Goal: Task Accomplishment & Management: Manage account settings

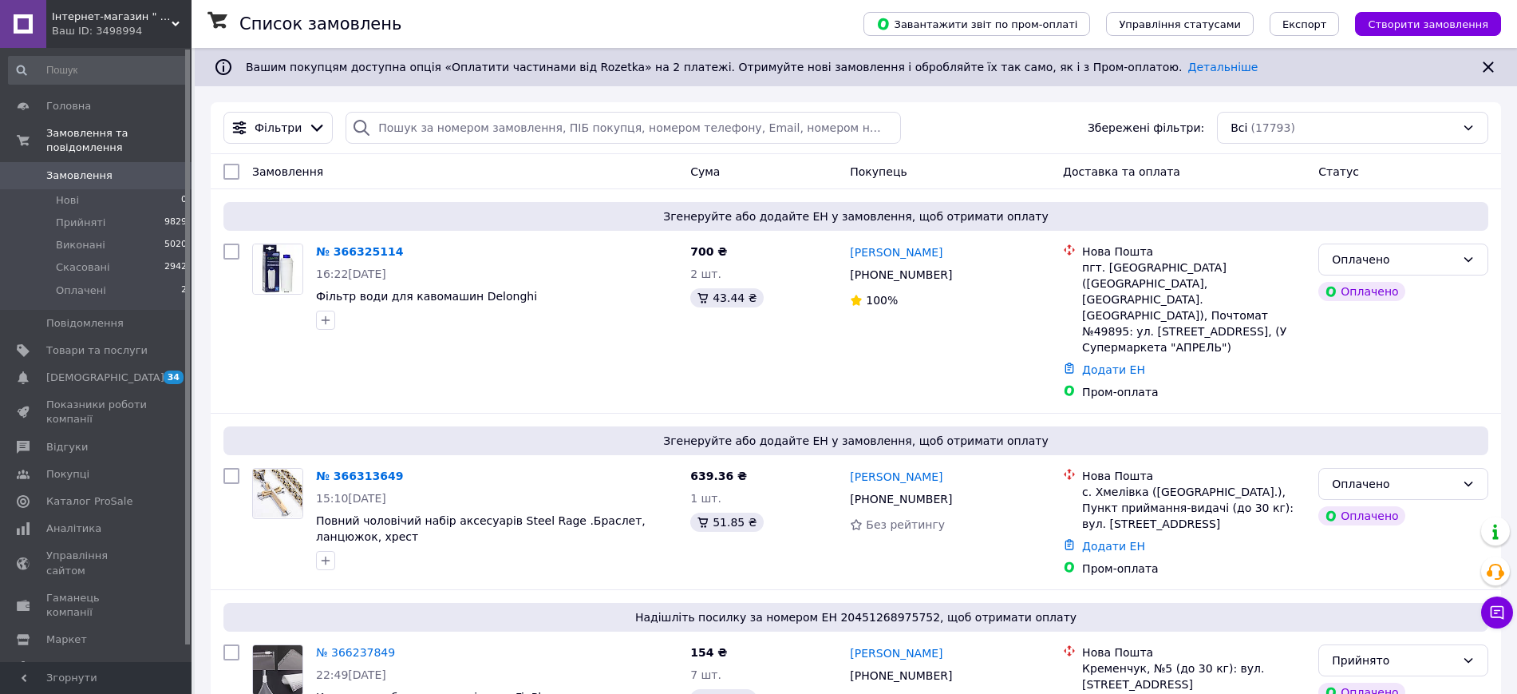
click at [103, 18] on span "Інтернет-магазин " Фікус "" at bounding box center [112, 17] width 120 height 14
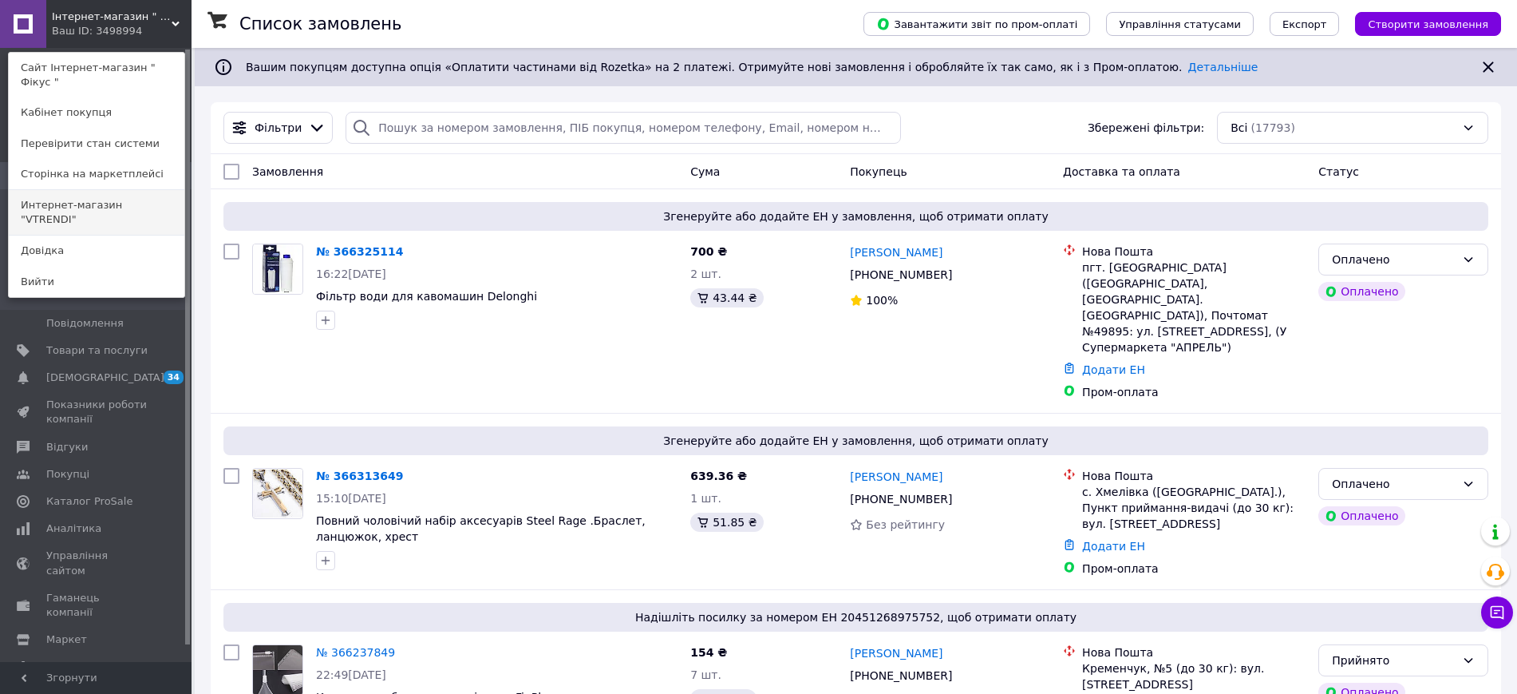
click at [112, 196] on link "Интернет-магазин "VTRENDI"" at bounding box center [97, 212] width 176 height 45
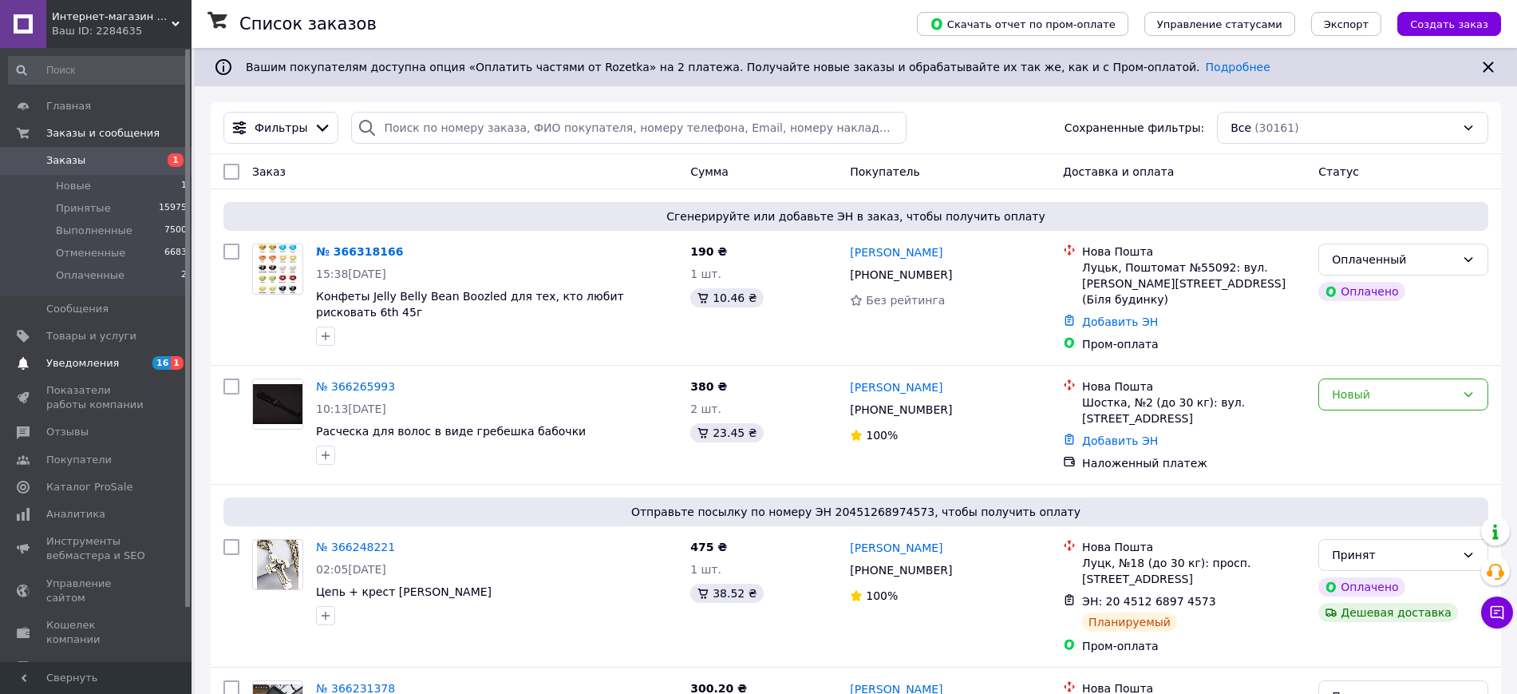
click at [116, 362] on span "Уведомления" at bounding box center [96, 363] width 101 height 14
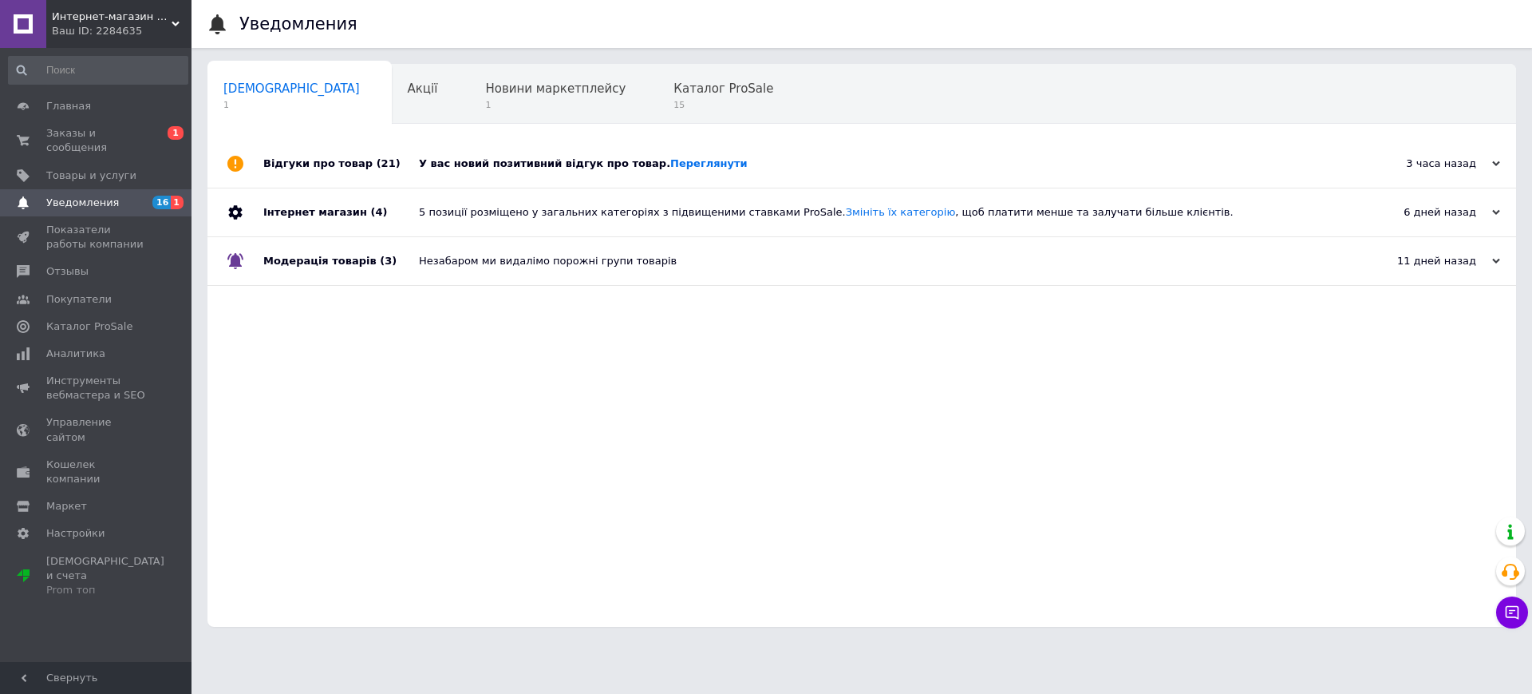
click at [755, 156] on div "У вас новий позитивний відгук про товар. Переглянути" at bounding box center [880, 163] width 922 height 14
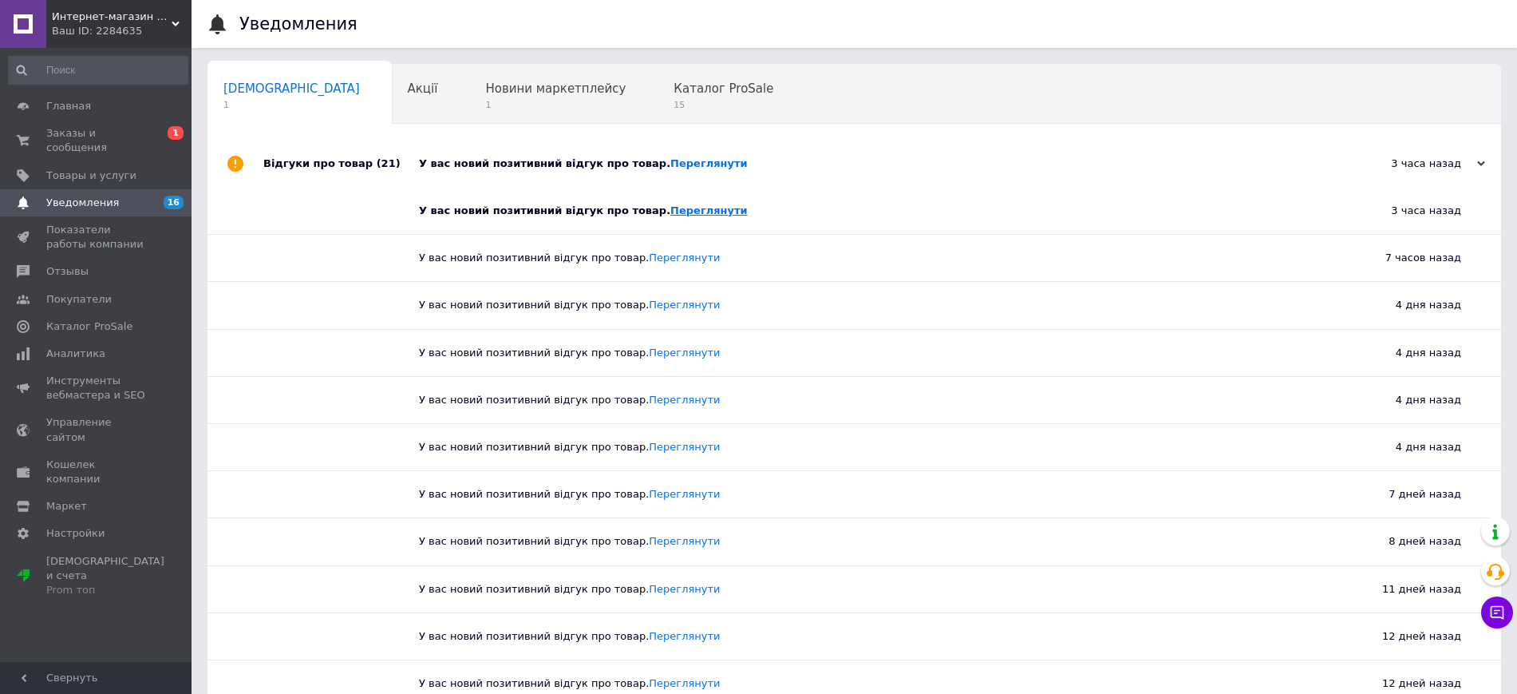
click at [670, 212] on link "Переглянути" at bounding box center [708, 210] width 77 height 12
click at [92, 126] on span "Заказы и сообщения" at bounding box center [96, 140] width 101 height 29
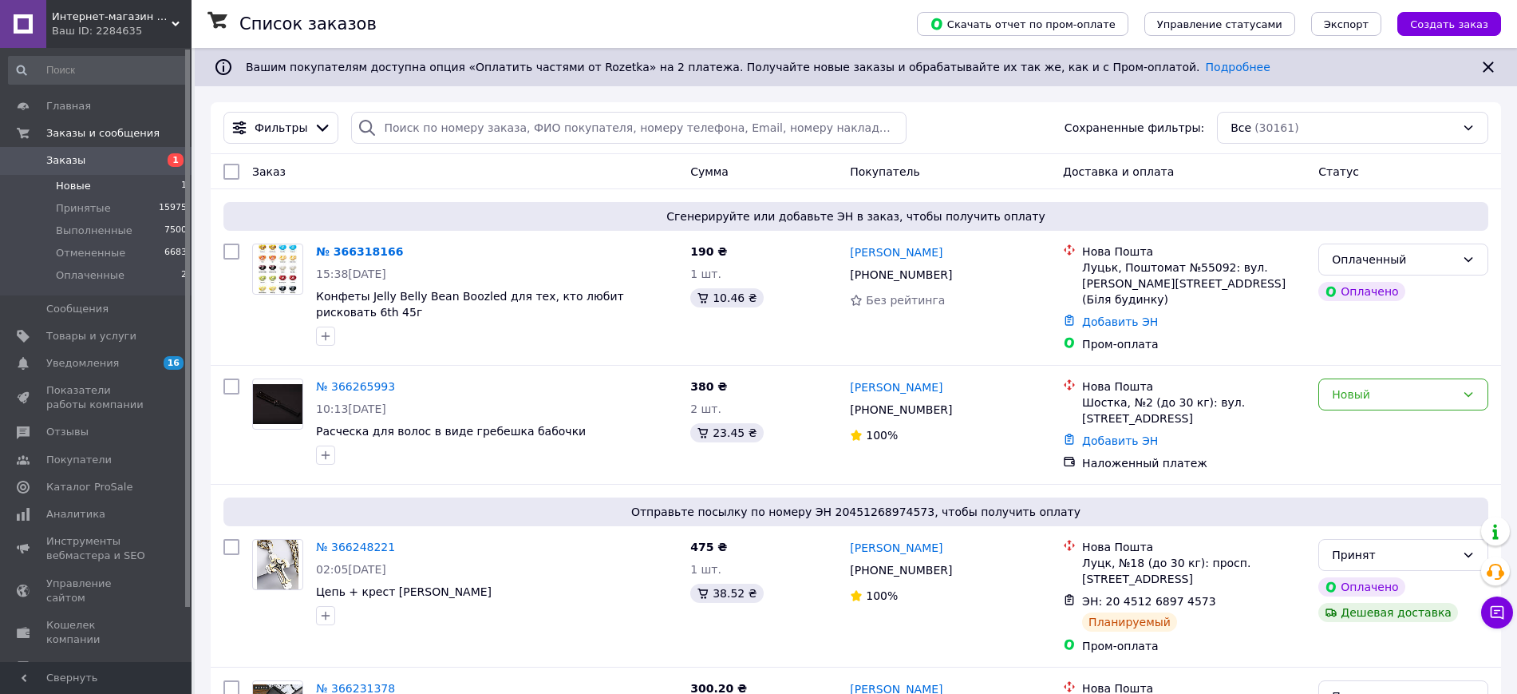
click at [76, 185] on span "Новые" at bounding box center [73, 186] width 35 height 14
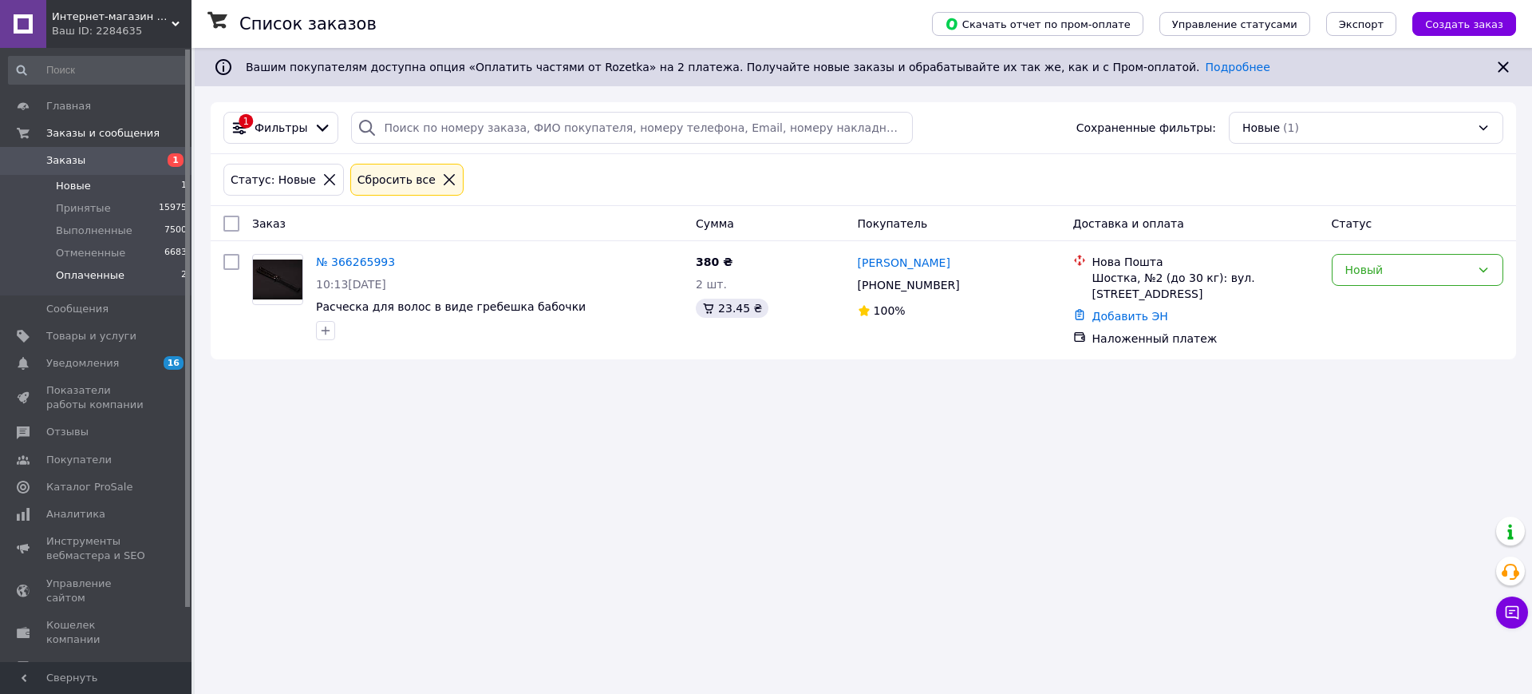
click at [111, 278] on span "Оплаченные" at bounding box center [90, 275] width 69 height 14
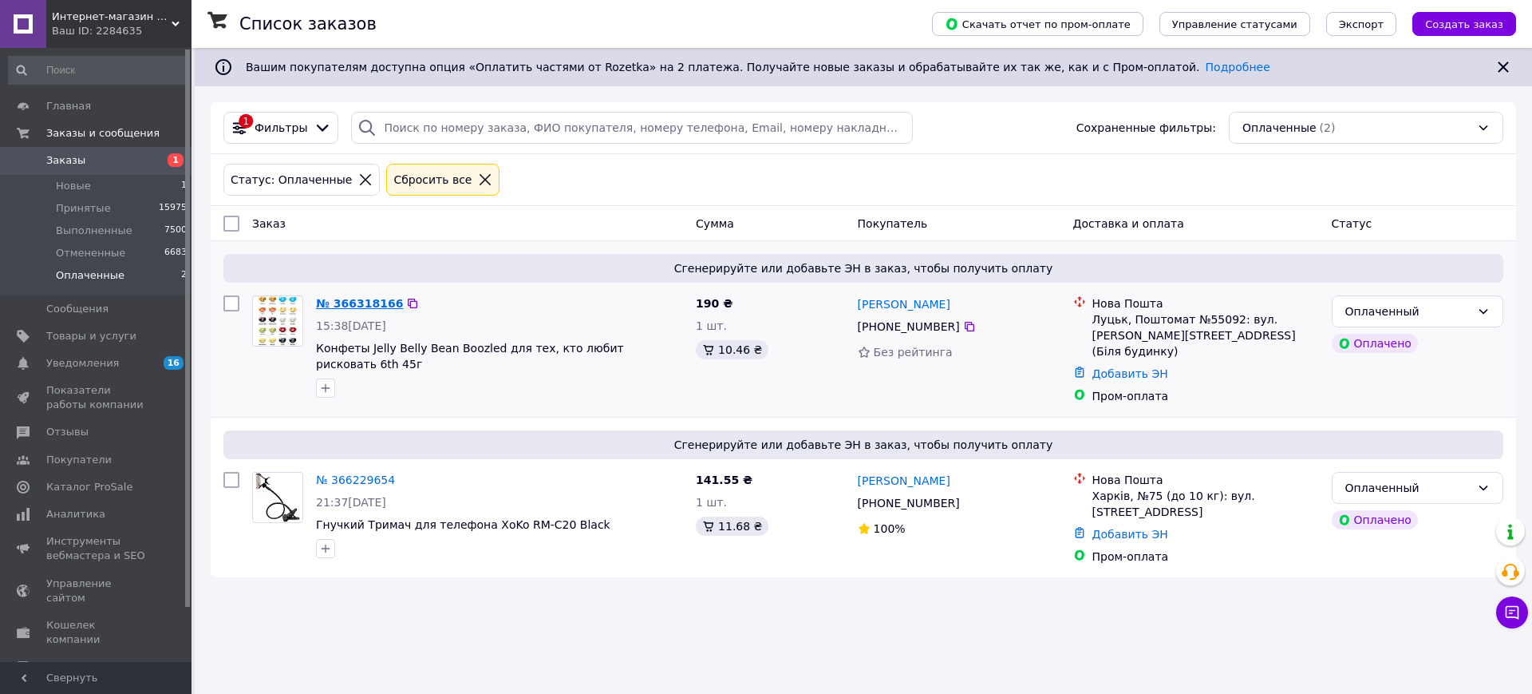
click at [342, 302] on link "№ 366318166" at bounding box center [359, 303] width 87 height 13
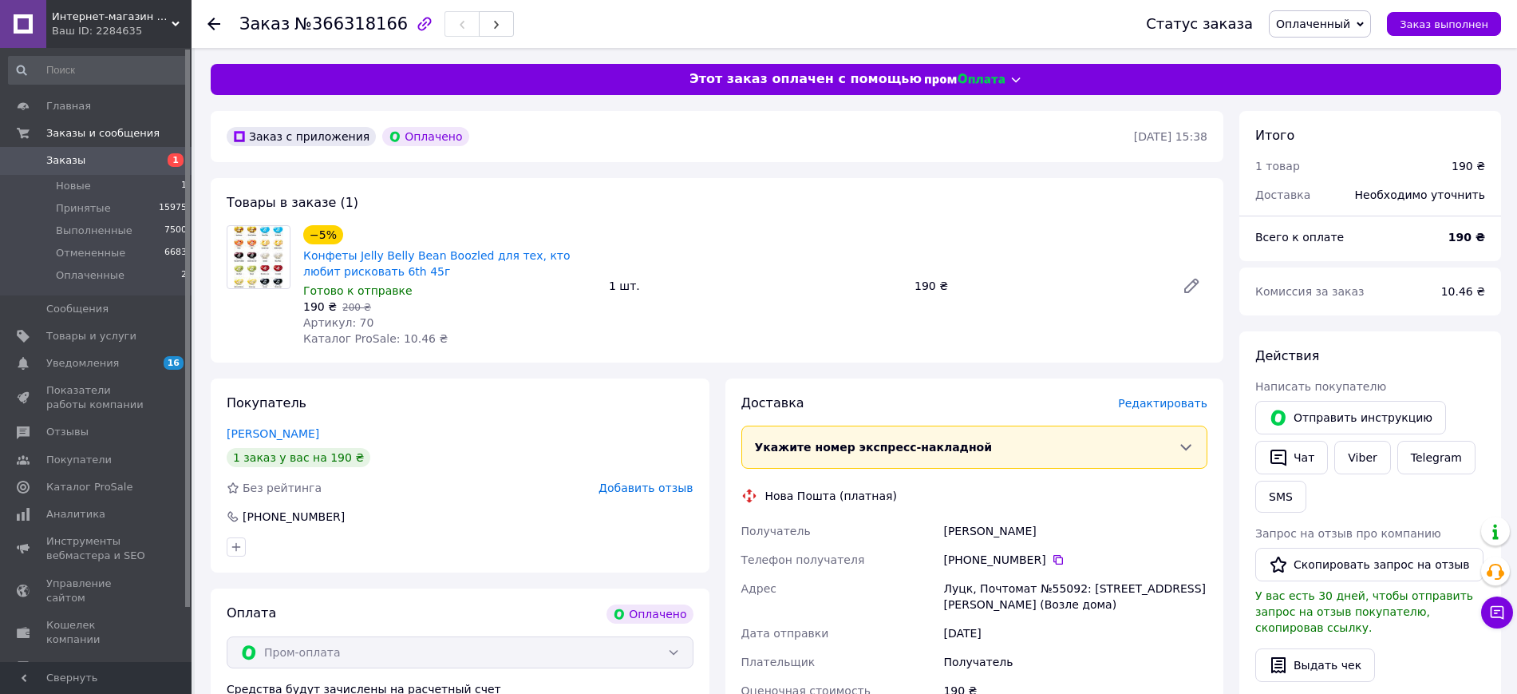
click at [1151, 400] on span "Редактировать" at bounding box center [1162, 403] width 89 height 13
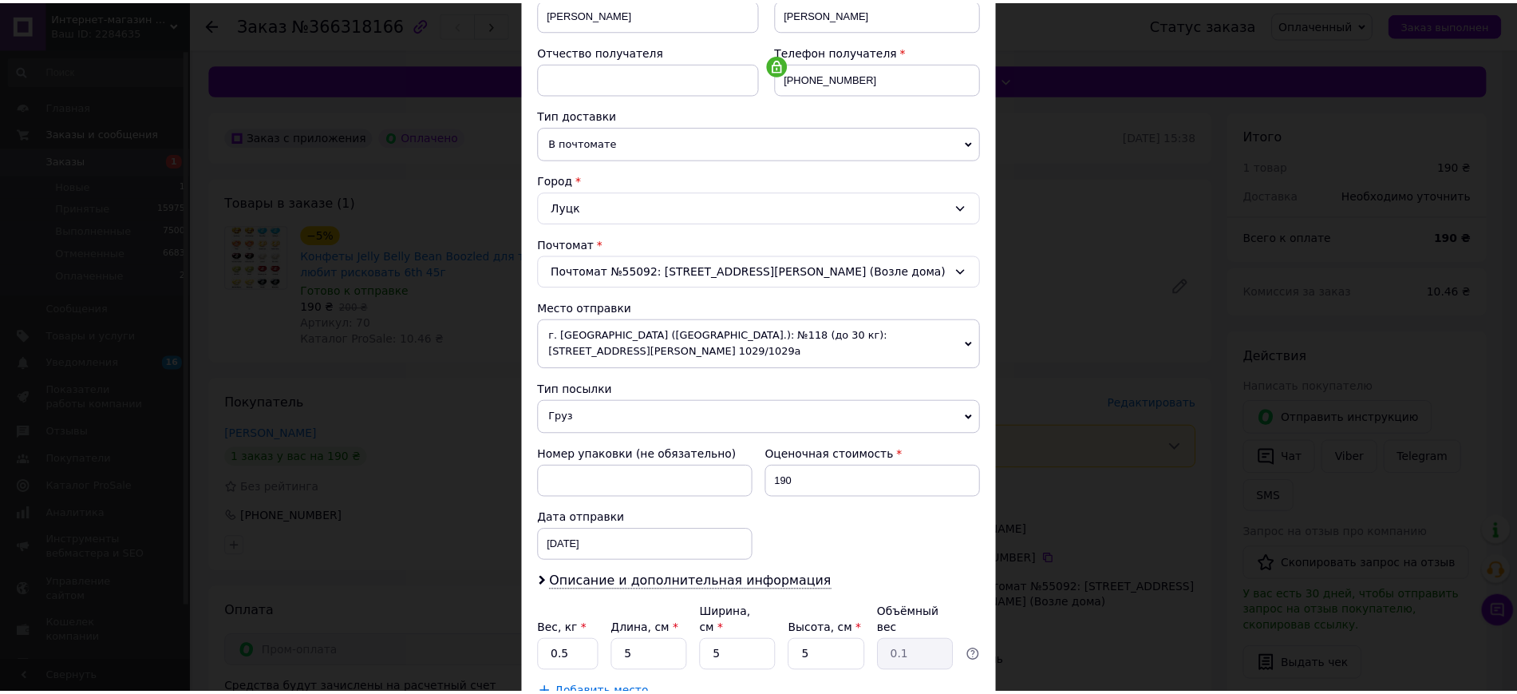
scroll to position [366, 0]
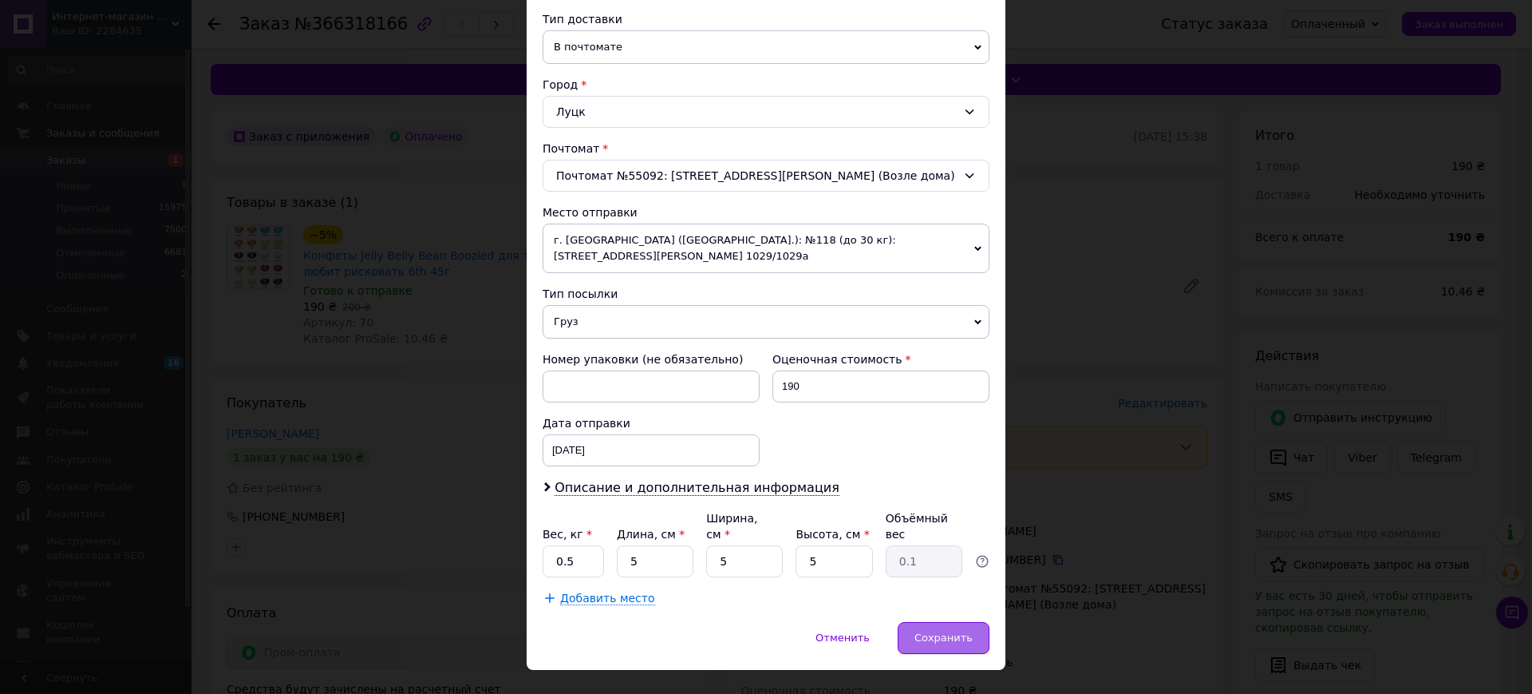
click at [940, 631] on span "Сохранить" at bounding box center [944, 637] width 58 height 12
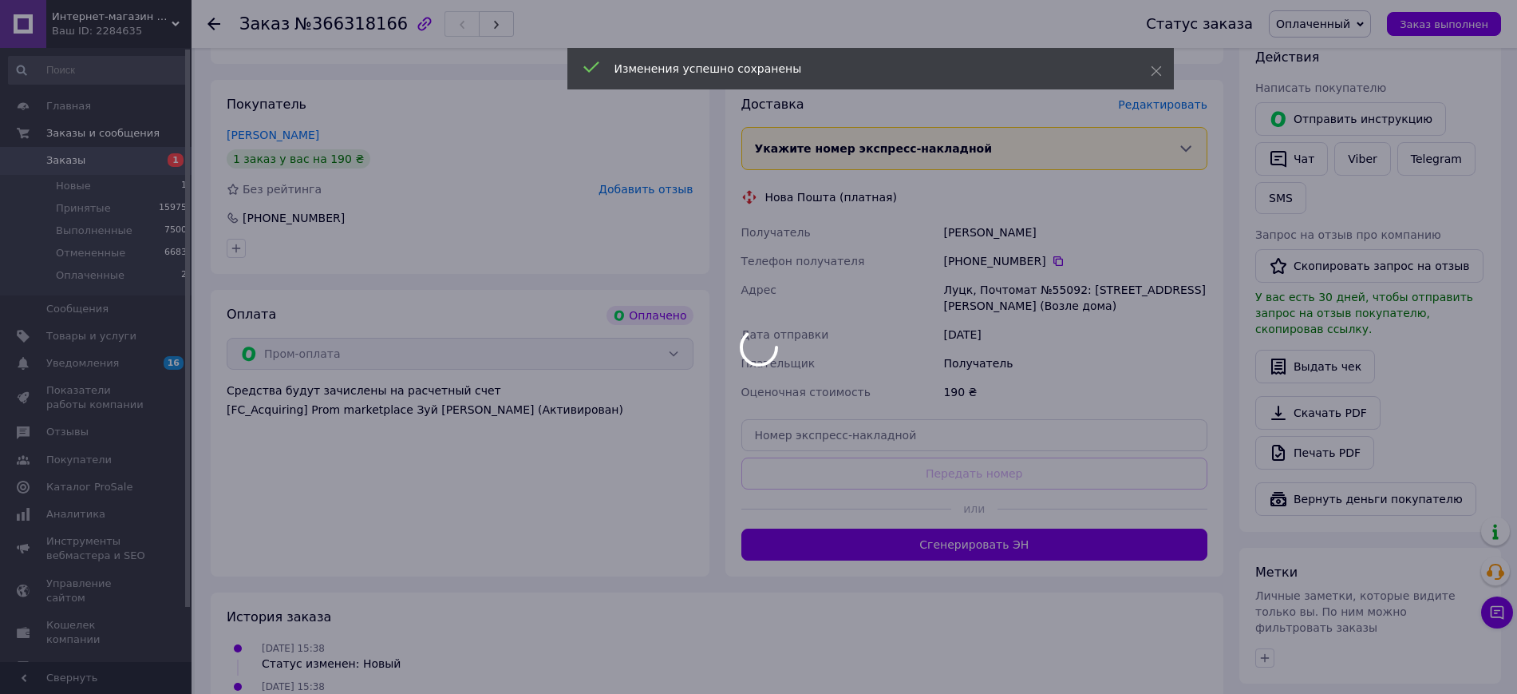
scroll to position [299, 0]
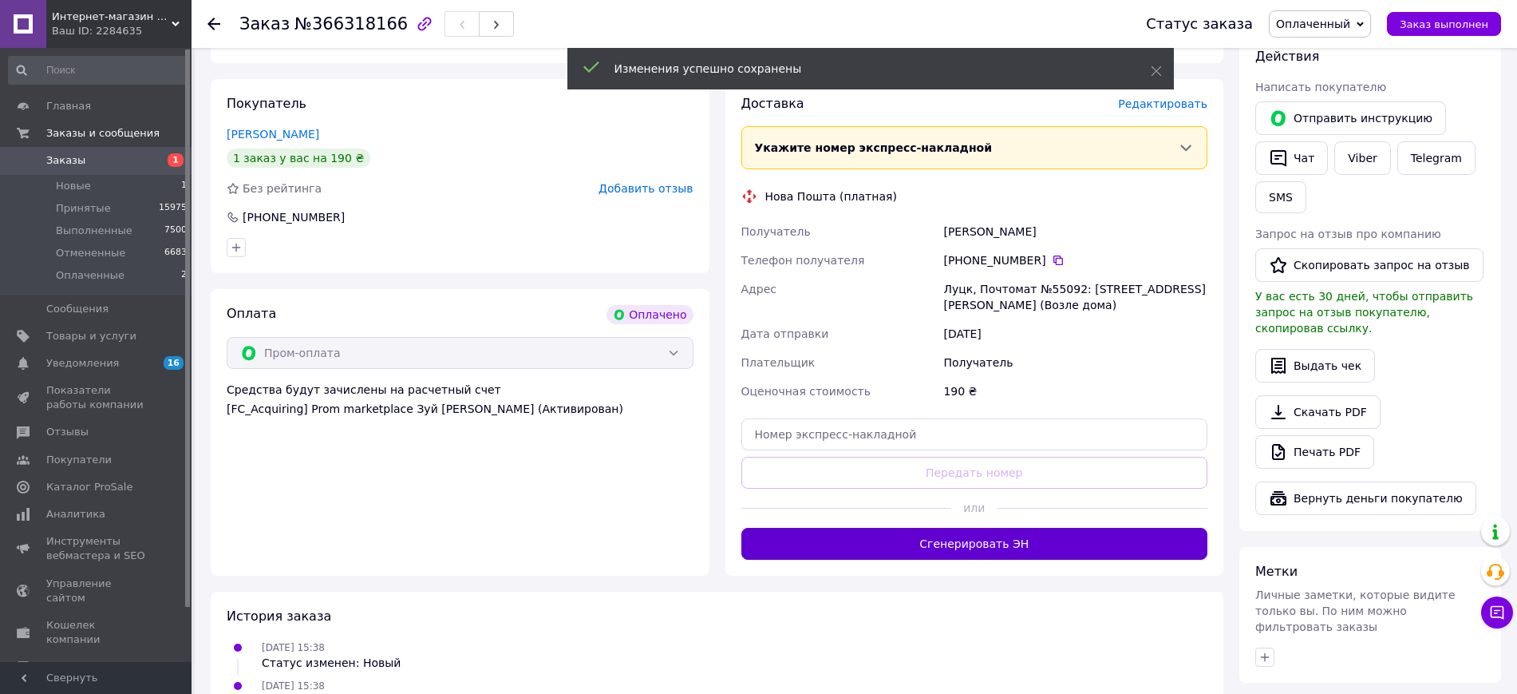
click at [936, 547] on button "Сгенерировать ЭН" at bounding box center [974, 544] width 467 height 32
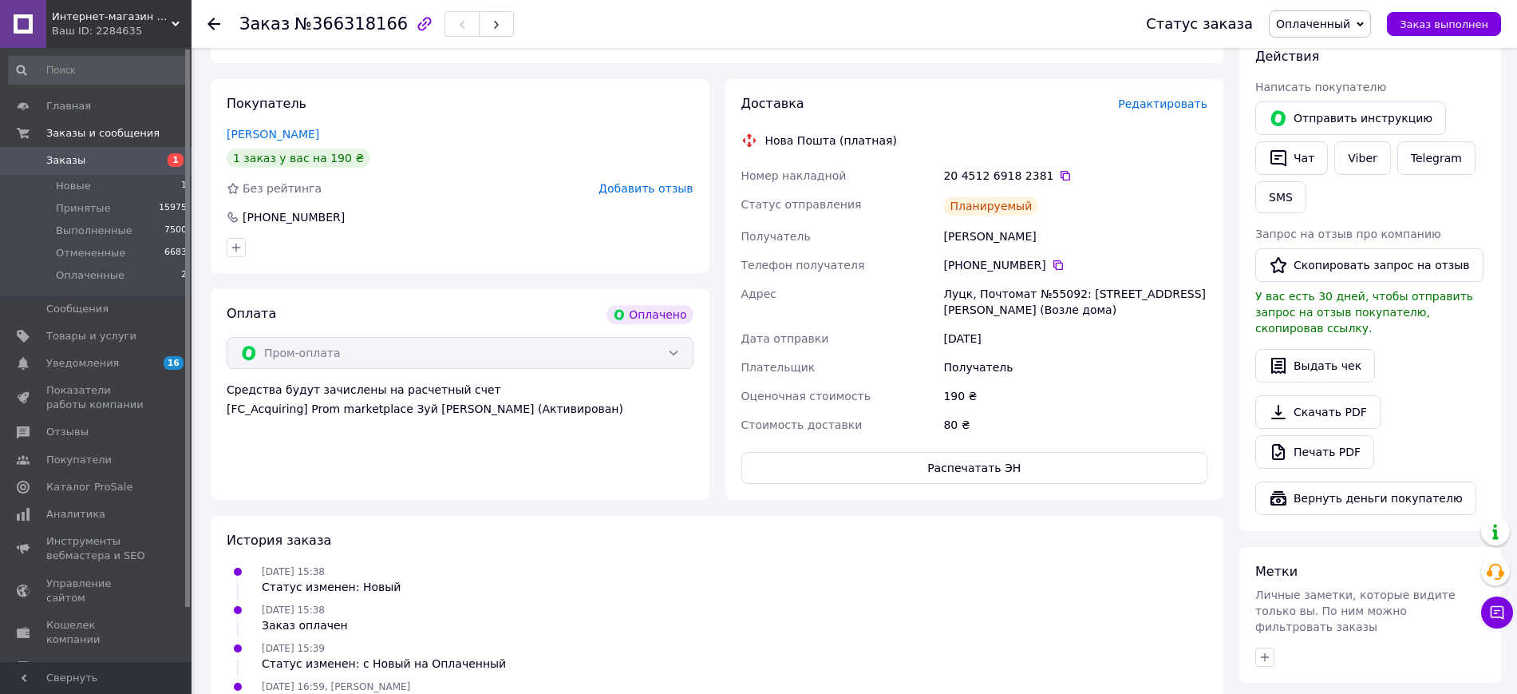
click at [1334, 26] on span "Оплаченный" at bounding box center [1313, 24] width 74 height 13
click at [1335, 47] on li "Принят" at bounding box center [1320, 56] width 101 height 24
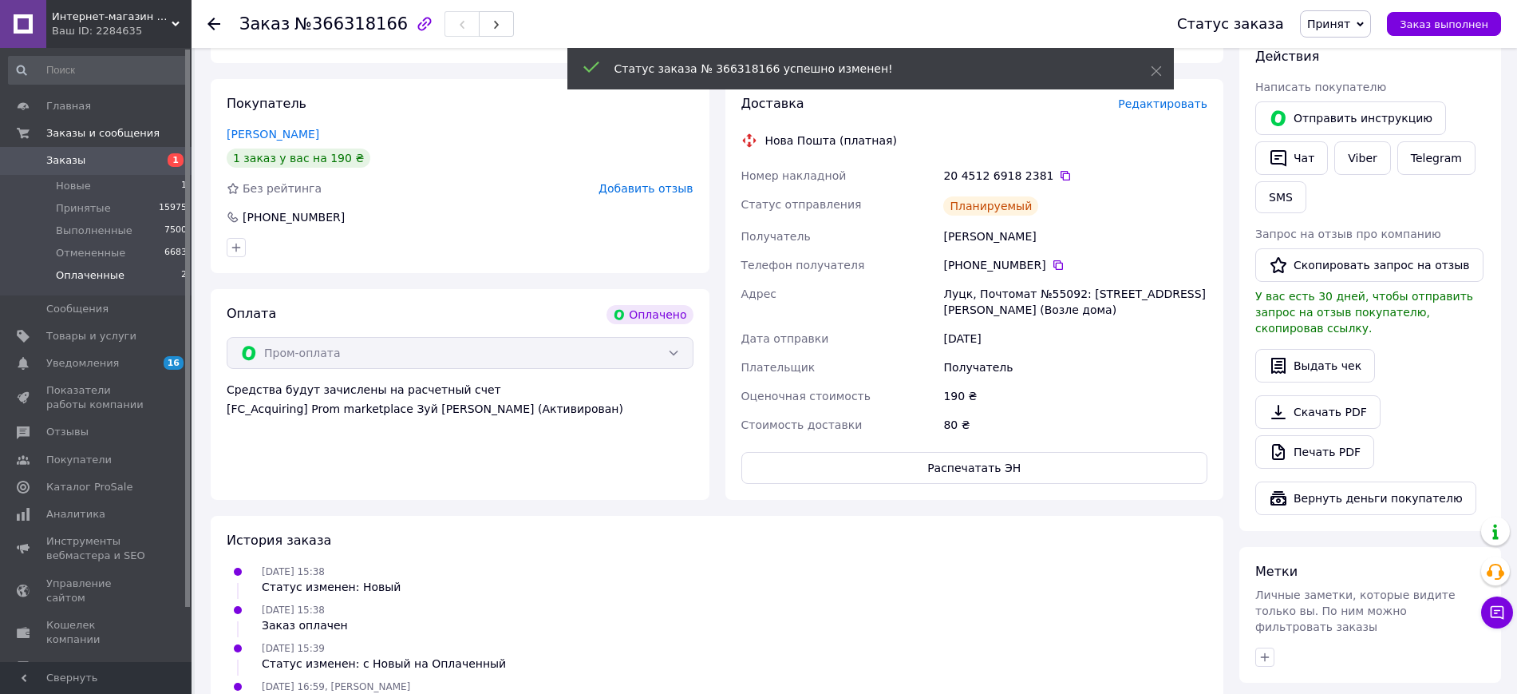
click at [92, 270] on span "Оплаченные" at bounding box center [90, 275] width 69 height 14
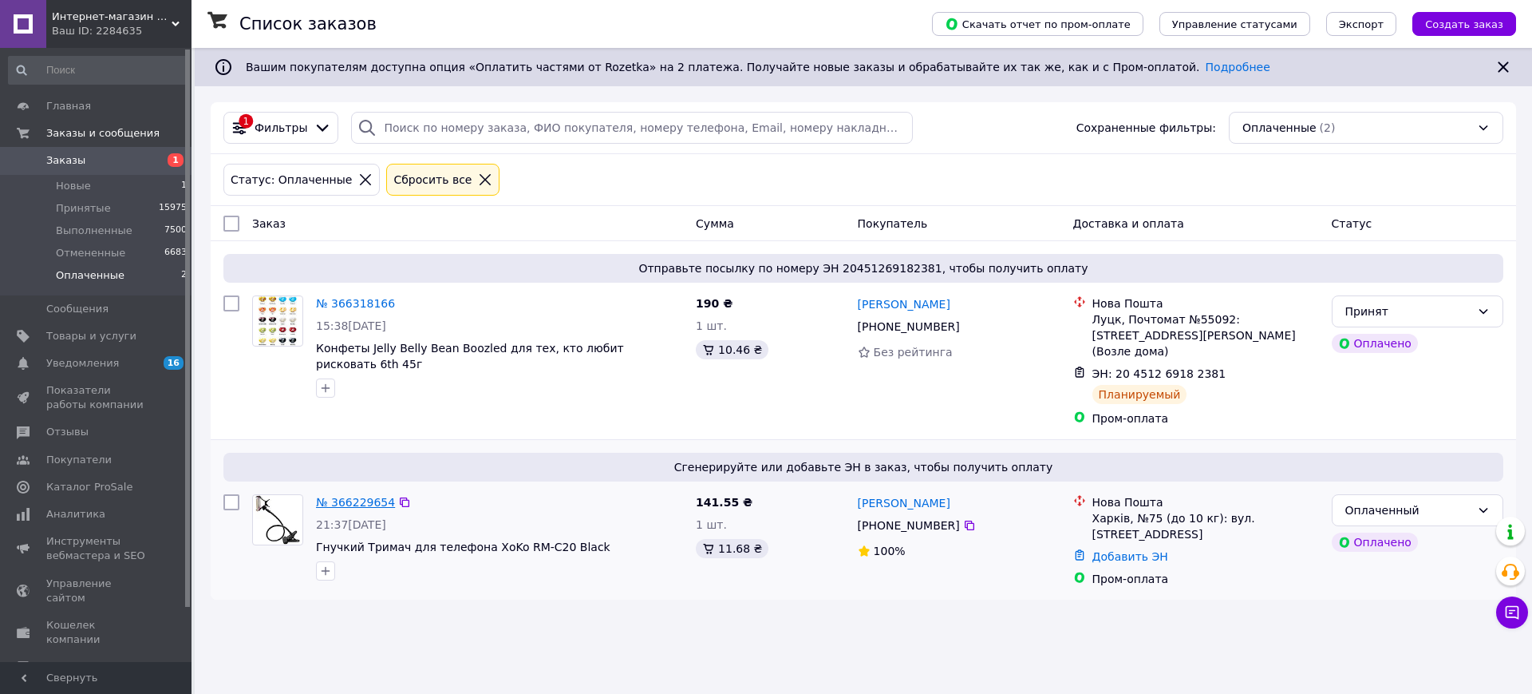
click at [337, 496] on link "№ 366229654" at bounding box center [355, 502] width 79 height 13
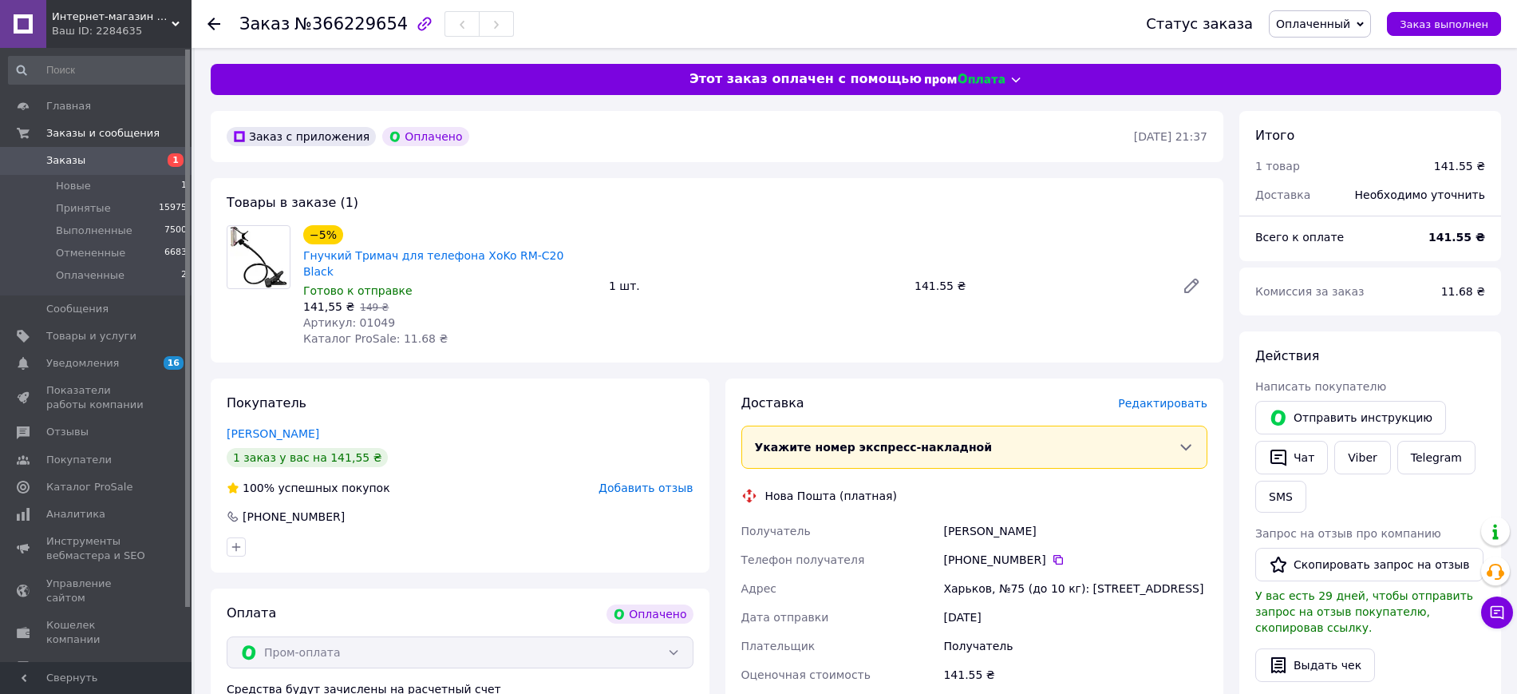
click at [1160, 397] on span "Редактировать" at bounding box center [1162, 403] width 89 height 13
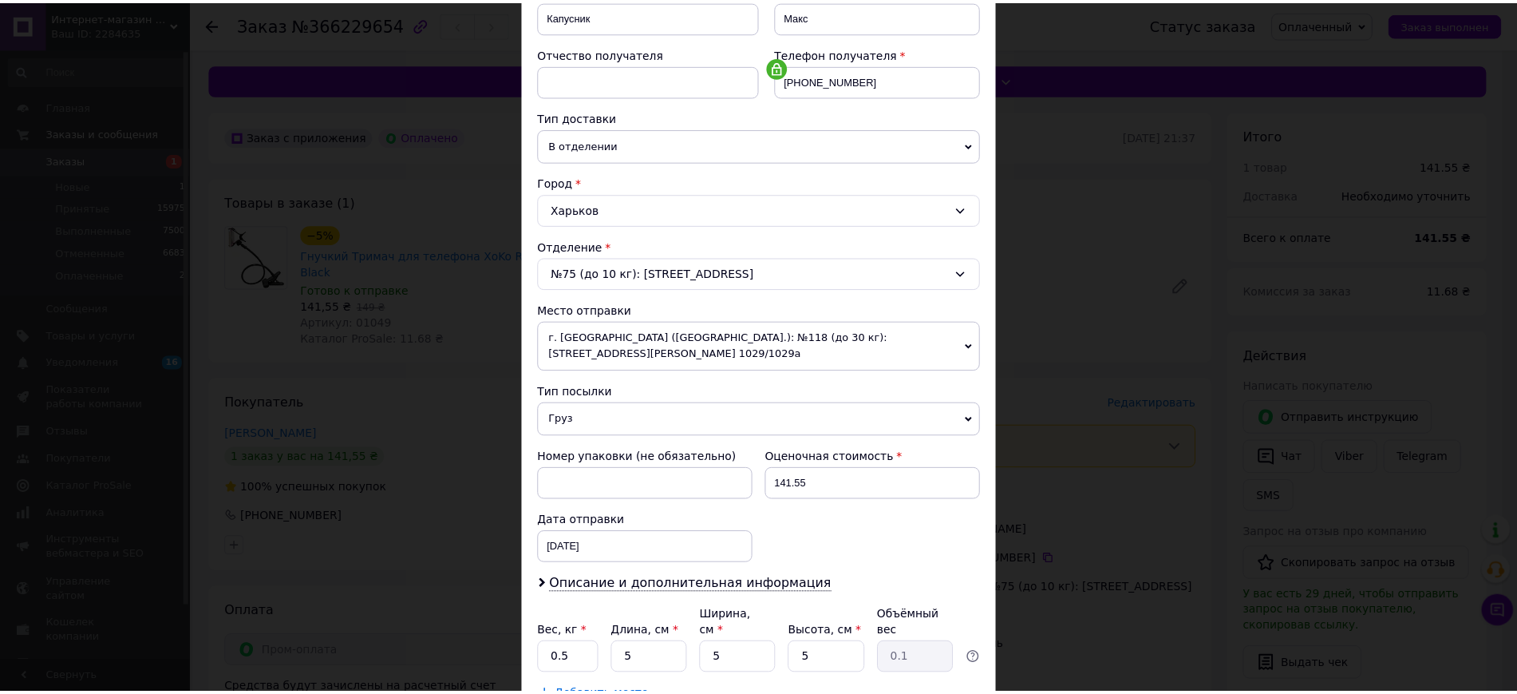
scroll to position [366, 0]
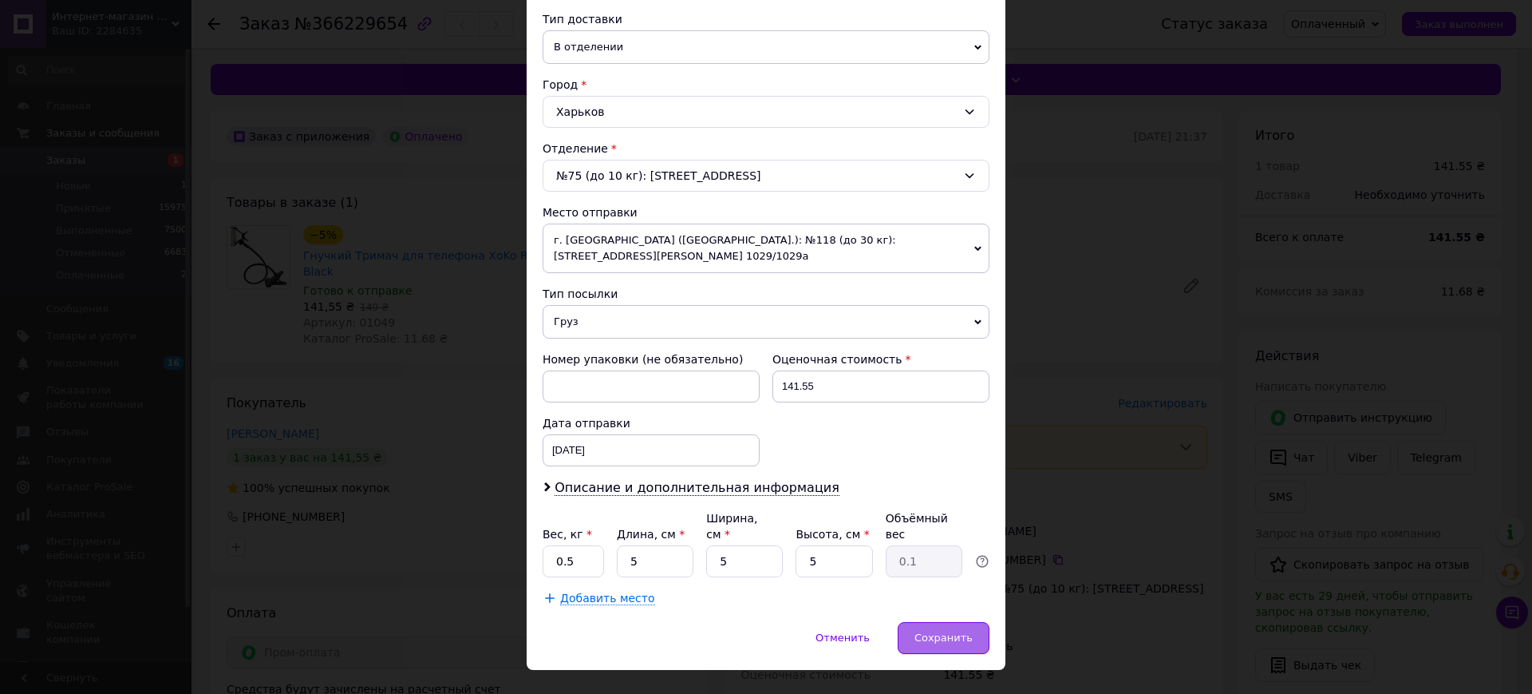
click at [950, 631] on span "Сохранить" at bounding box center [944, 637] width 58 height 12
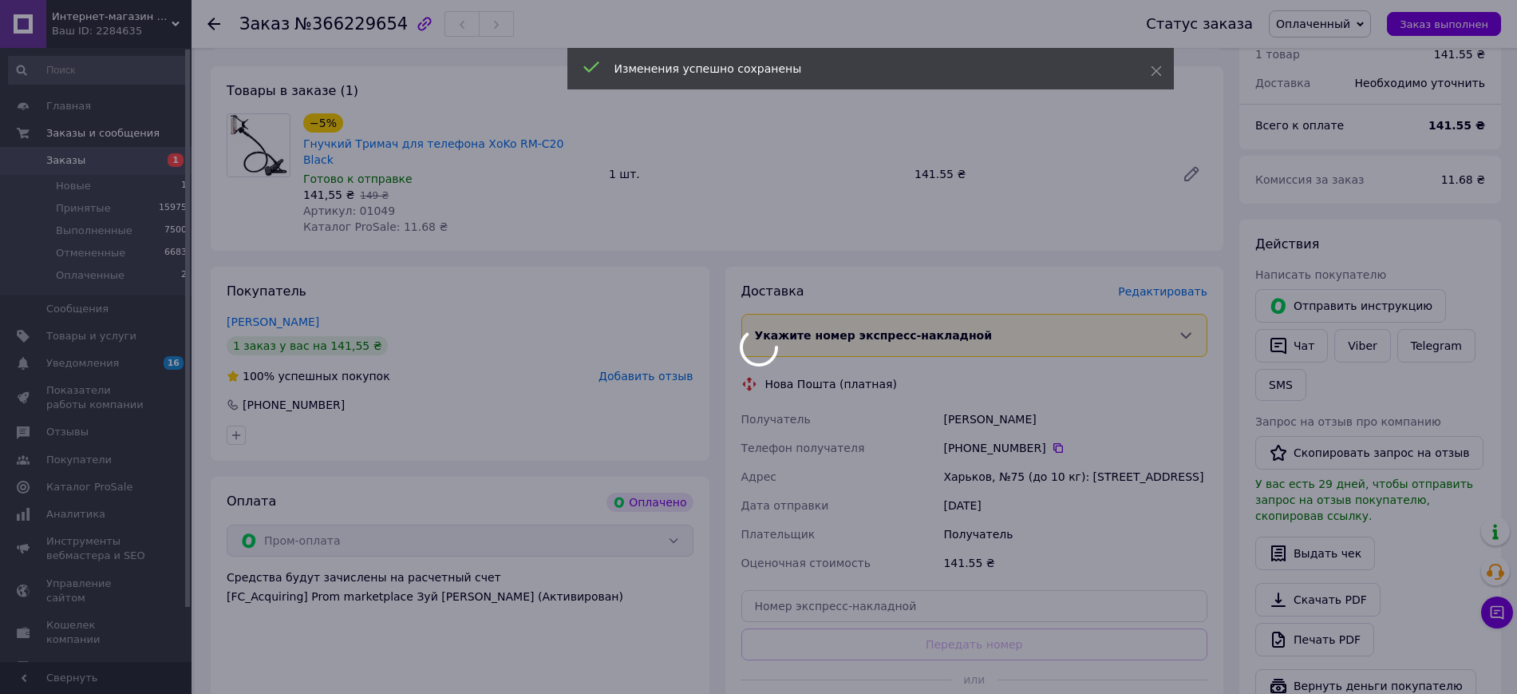
scroll to position [299, 0]
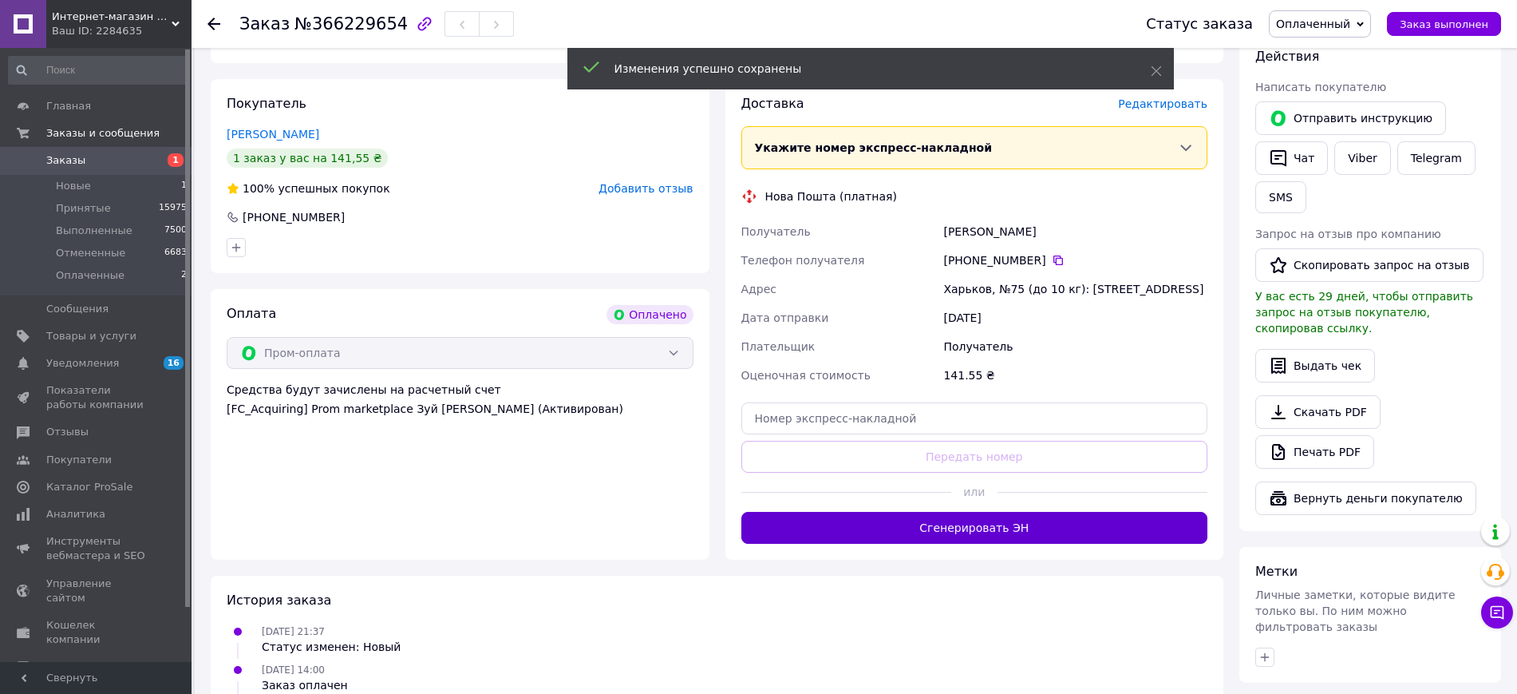
click at [949, 515] on button "Сгенерировать ЭН" at bounding box center [974, 528] width 467 height 32
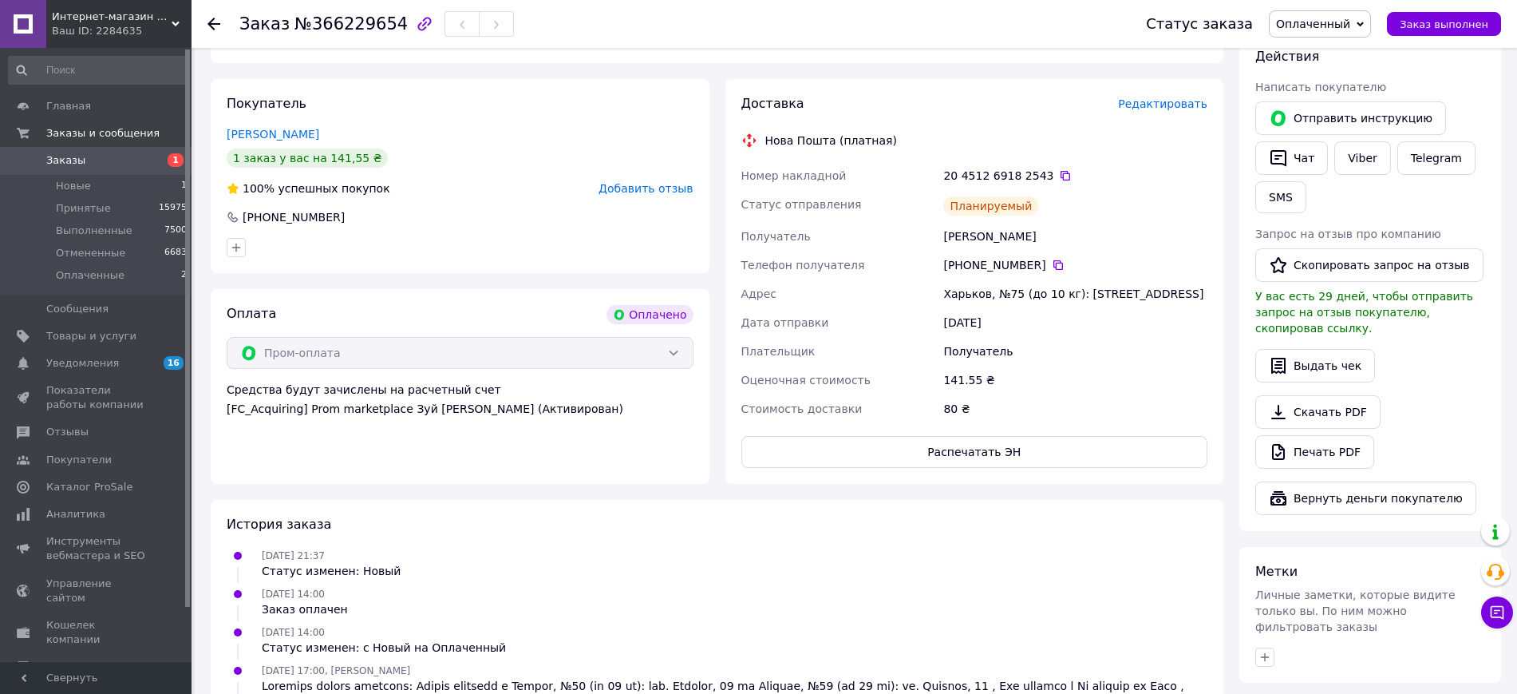
drag, startPoint x: 1329, startPoint y: 19, endPoint x: 1329, endPoint y: 38, distance: 19.2
click at [1329, 18] on span "Оплаченный" at bounding box center [1313, 24] width 74 height 13
click at [1325, 58] on li "Принят" at bounding box center [1320, 56] width 101 height 24
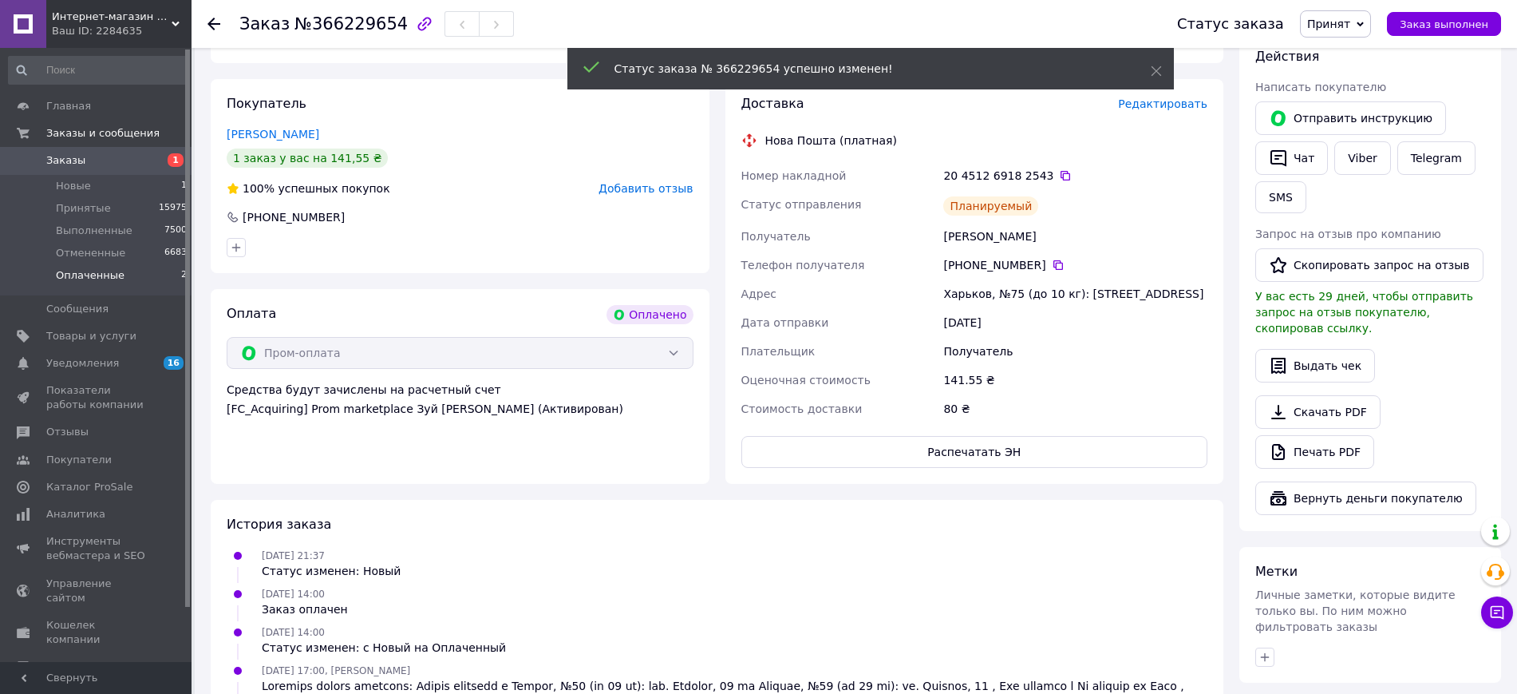
click at [105, 266] on li "Оплаченные 2" at bounding box center [98, 279] width 196 height 30
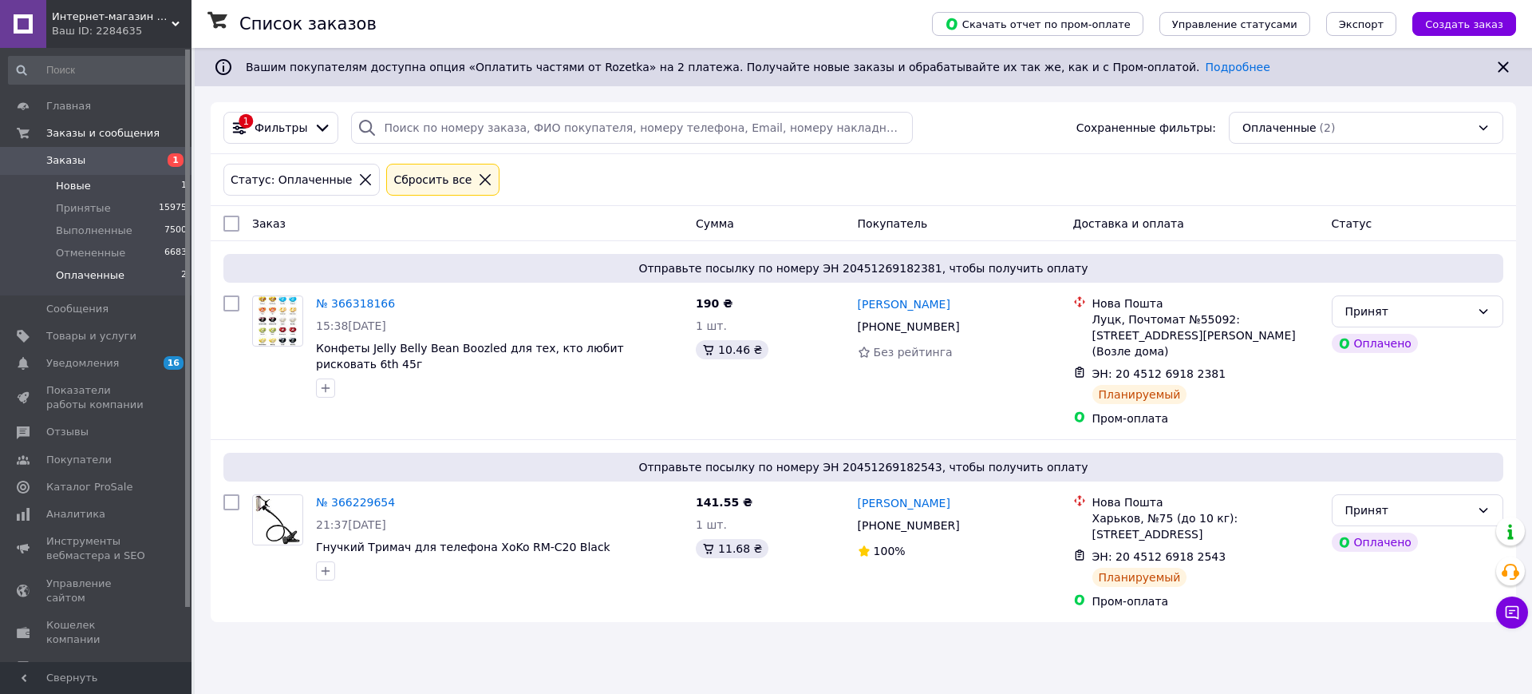
click at [105, 179] on li "Новые 1" at bounding box center [98, 186] width 196 height 22
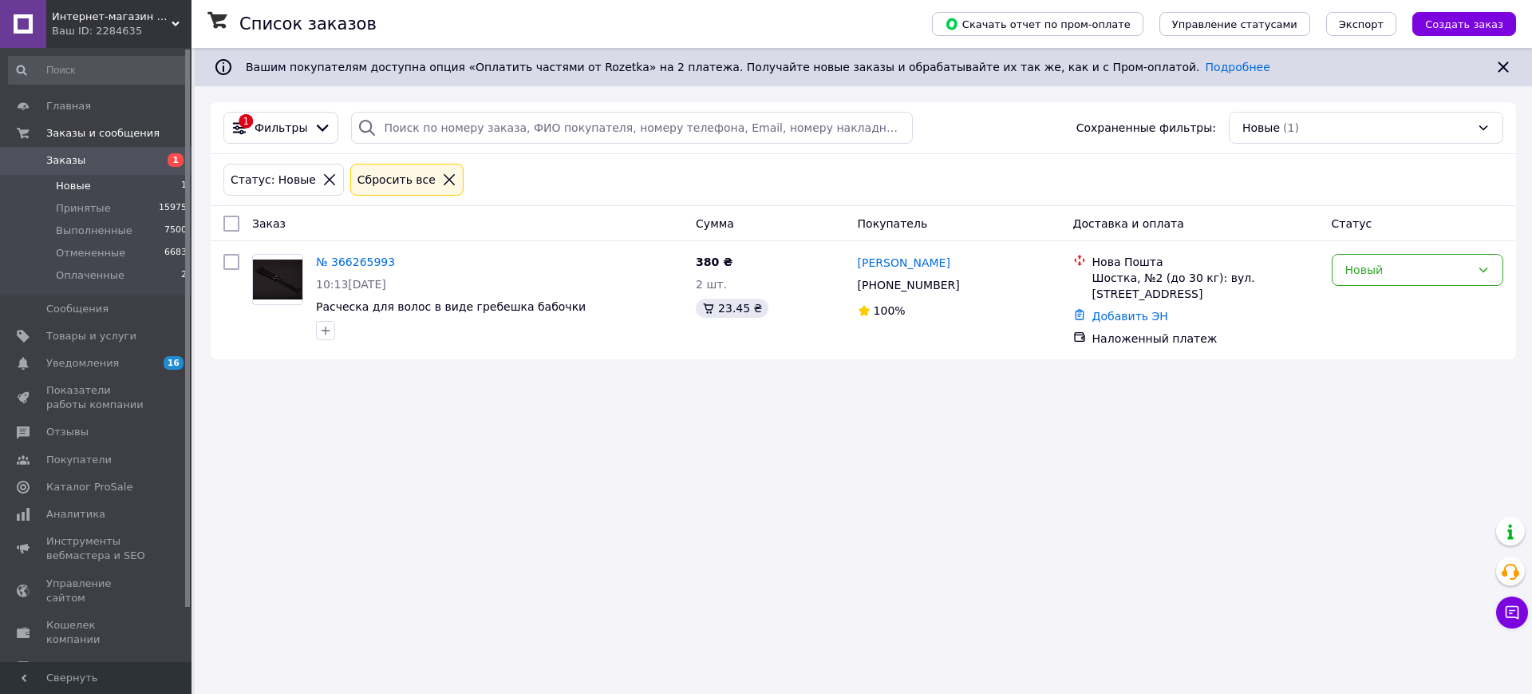
click at [120, 20] on span "Интернет-магазин "VTRENDI"" at bounding box center [112, 17] width 120 height 14
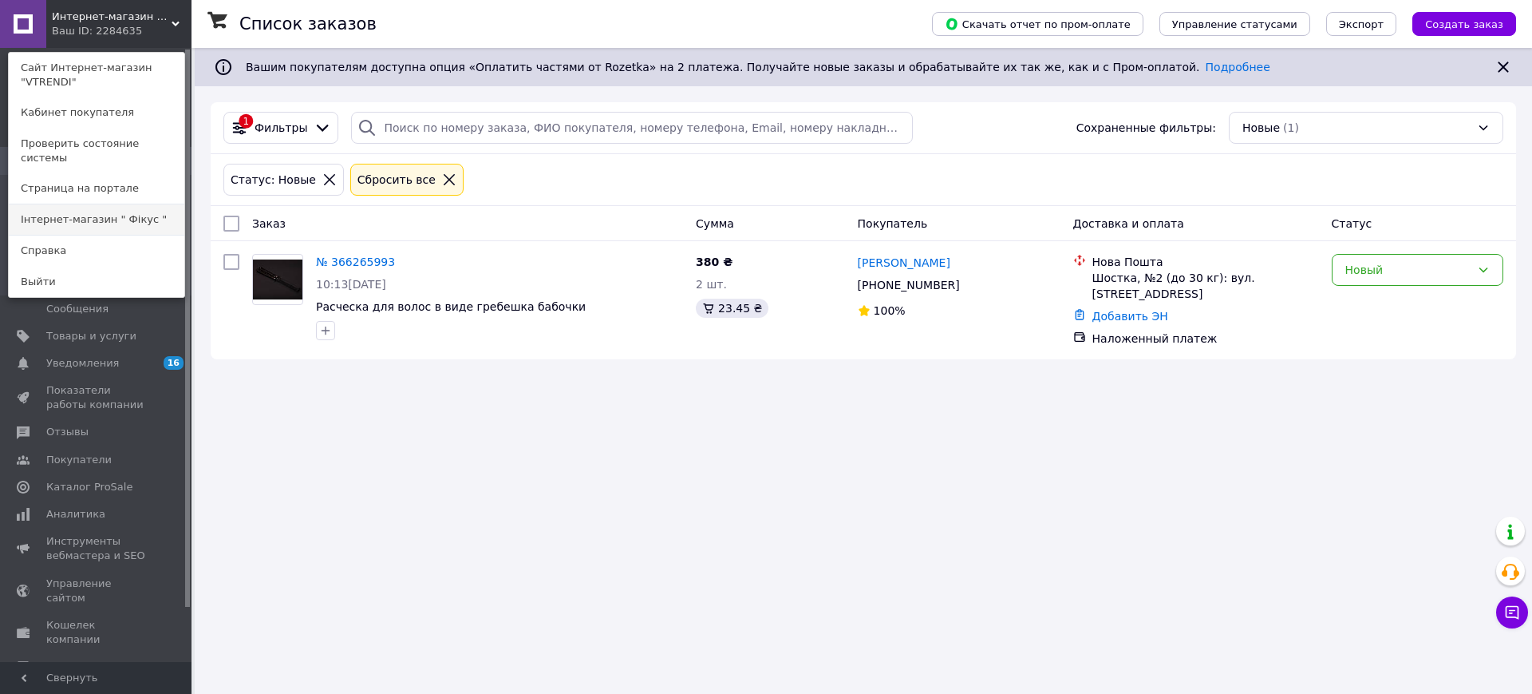
click at [121, 204] on link "Інтернет-магазин " Фікус "" at bounding box center [97, 219] width 176 height 30
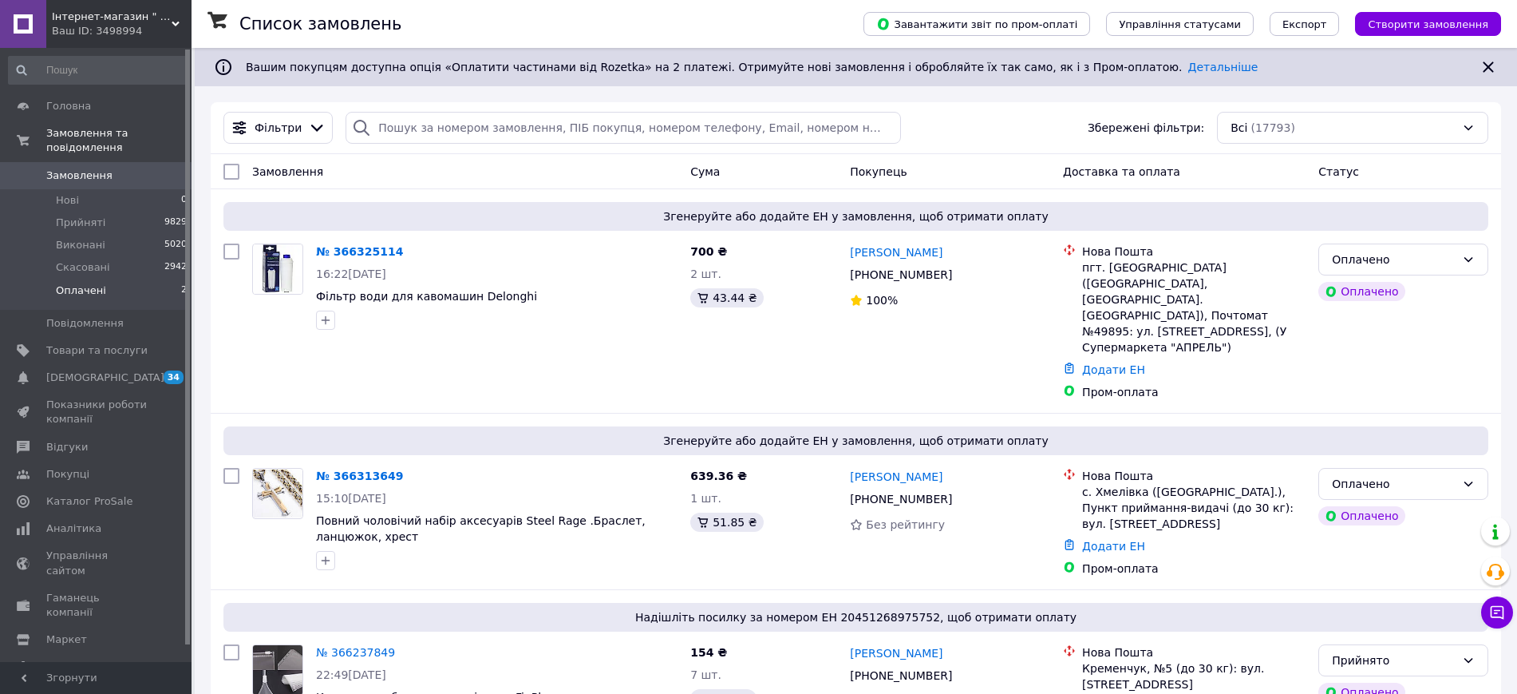
click at [89, 283] on span "Оплачені" at bounding box center [81, 290] width 50 height 14
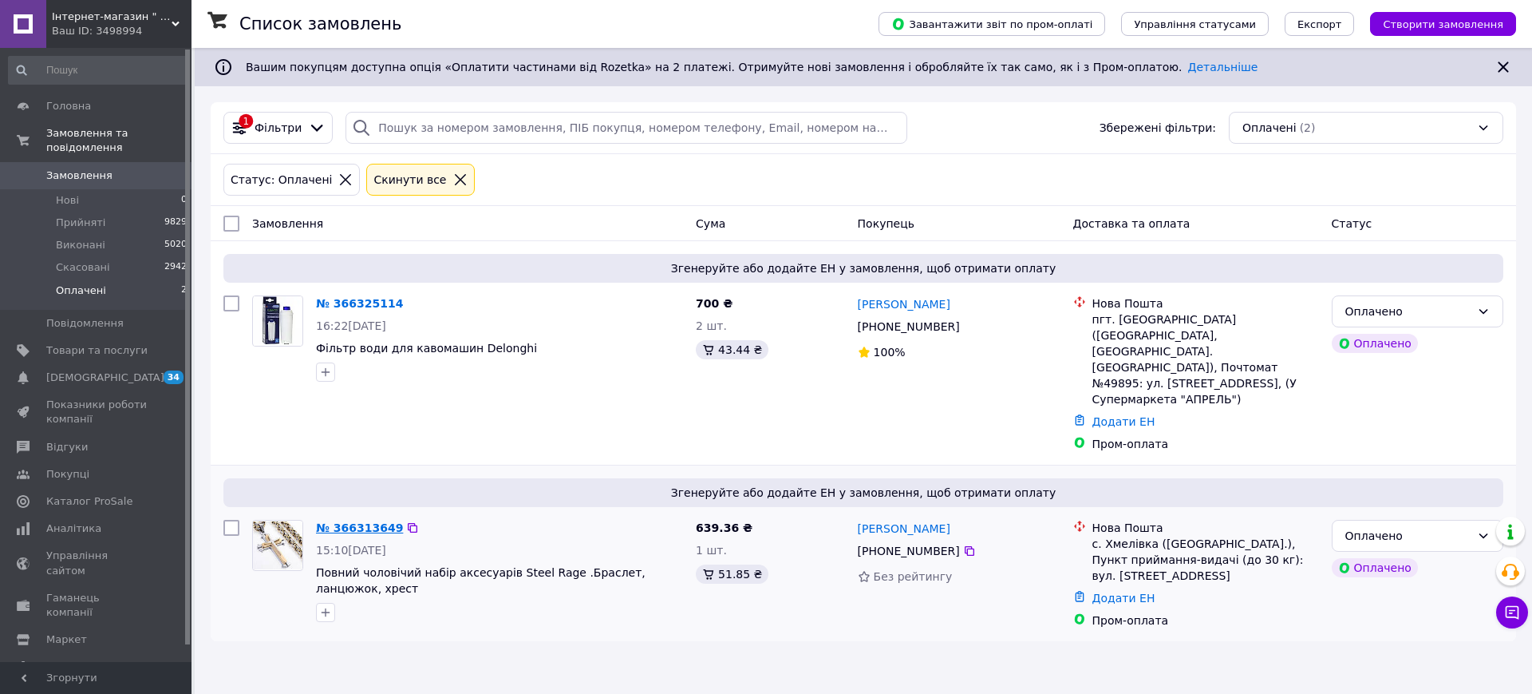
click at [346, 521] on link "№ 366313649" at bounding box center [359, 527] width 87 height 13
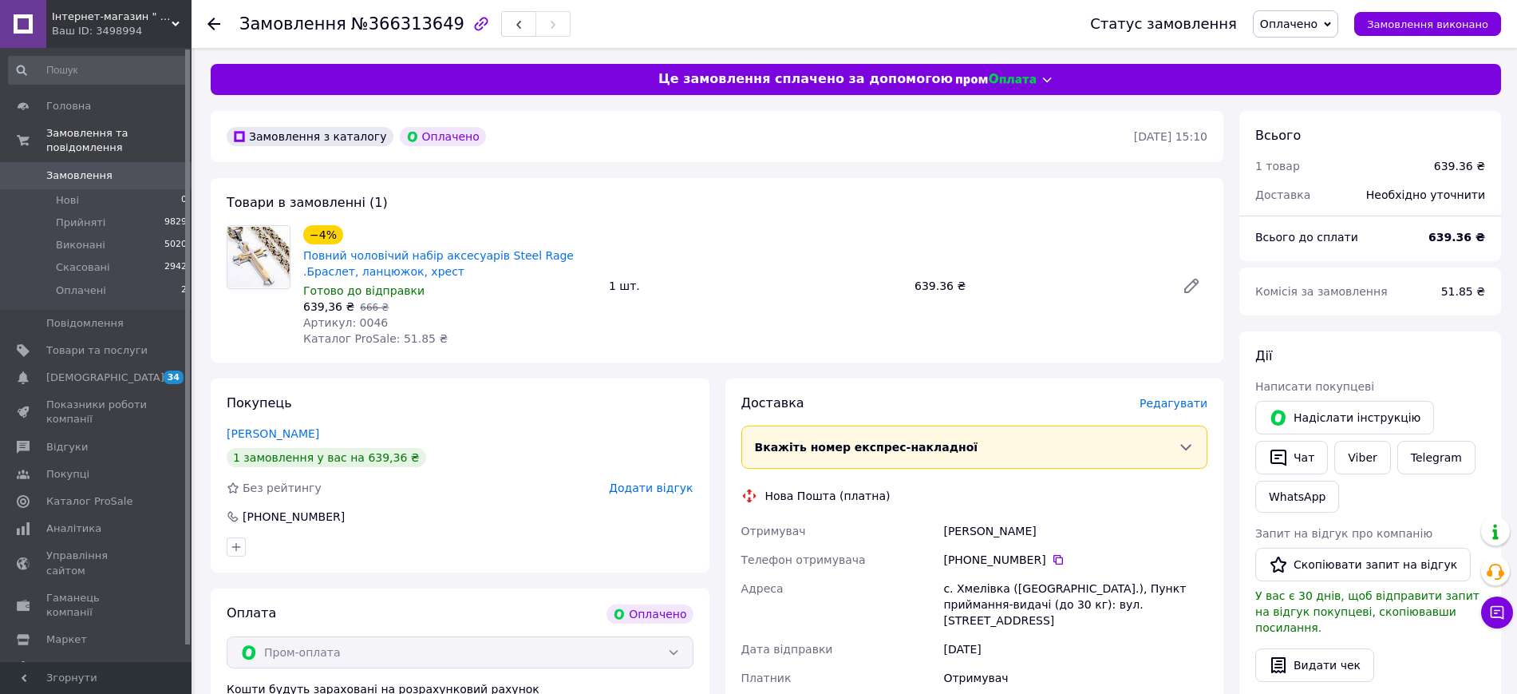
click at [1155, 398] on span "Редагувати" at bounding box center [1174, 403] width 68 height 13
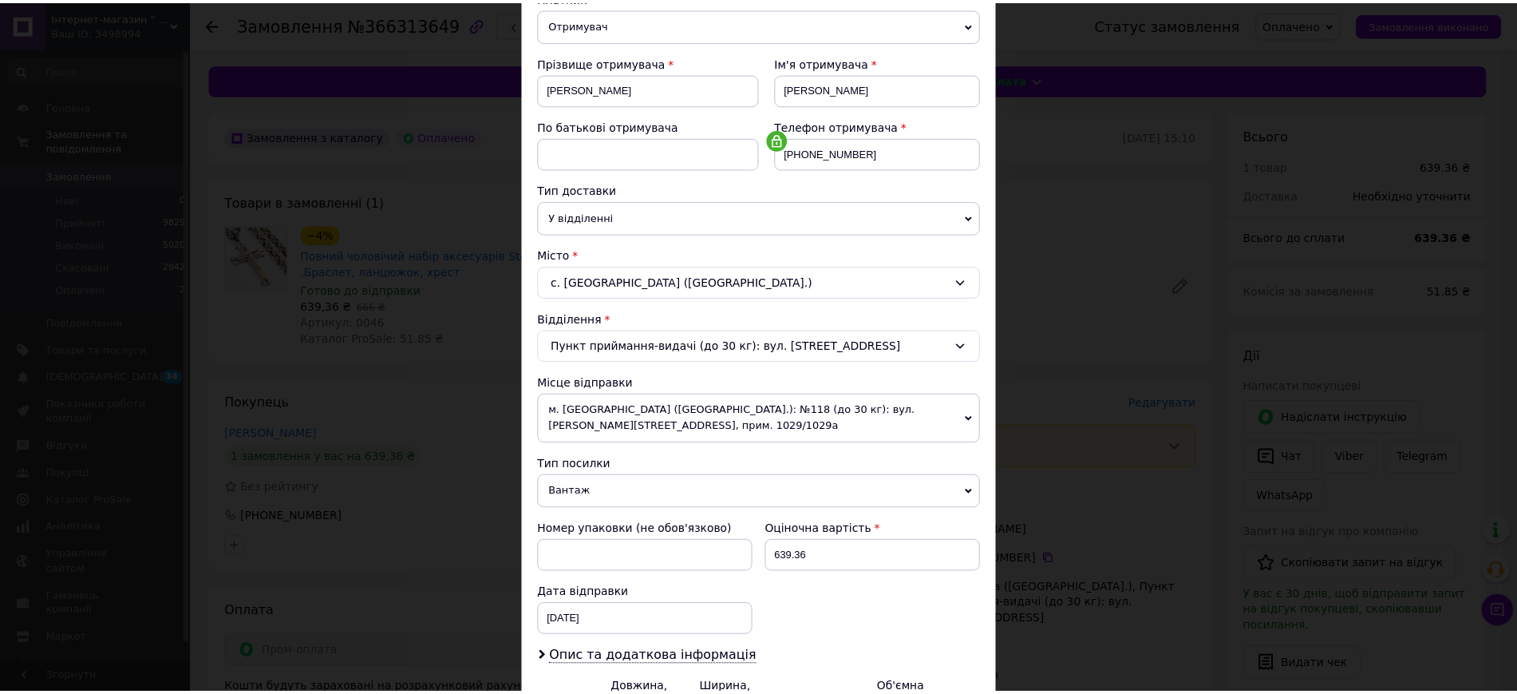
scroll to position [366, 0]
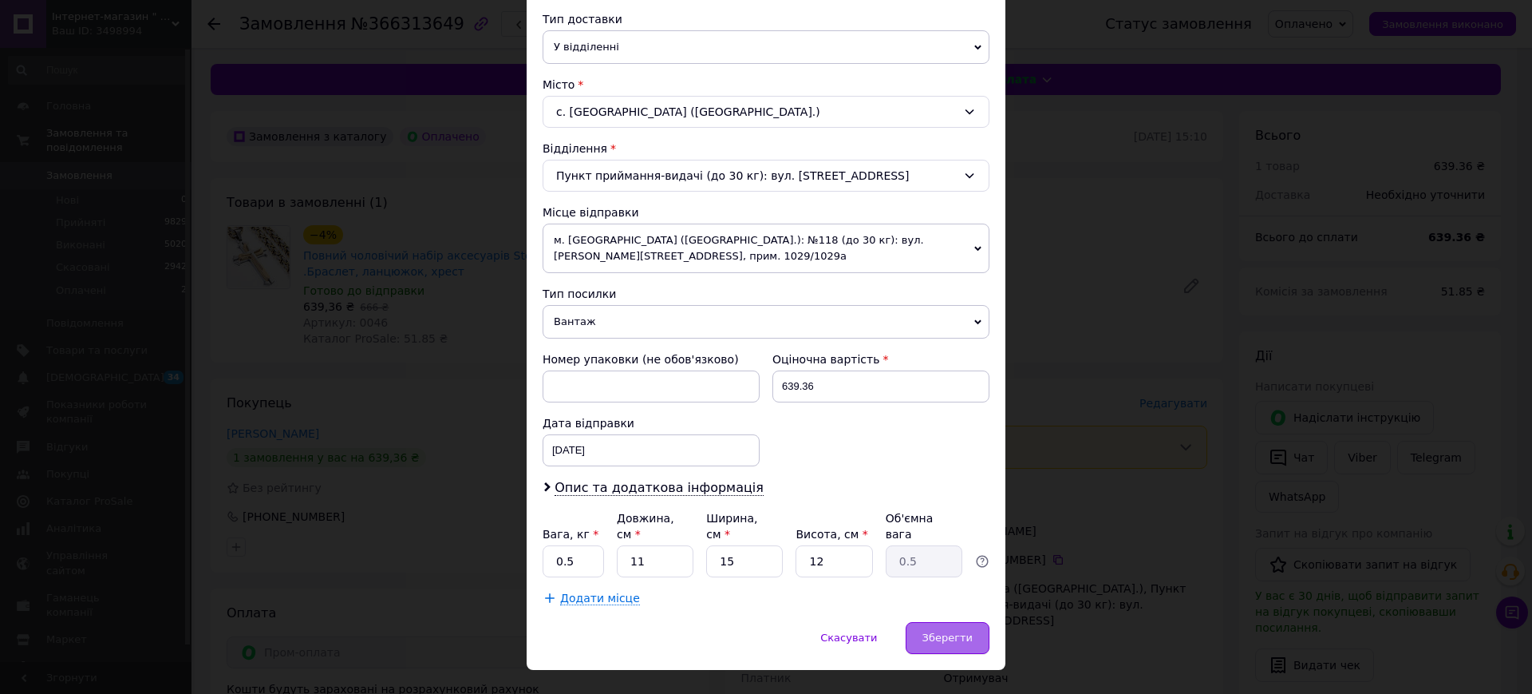
click at [948, 631] on span "Зберегти" at bounding box center [948, 637] width 50 height 12
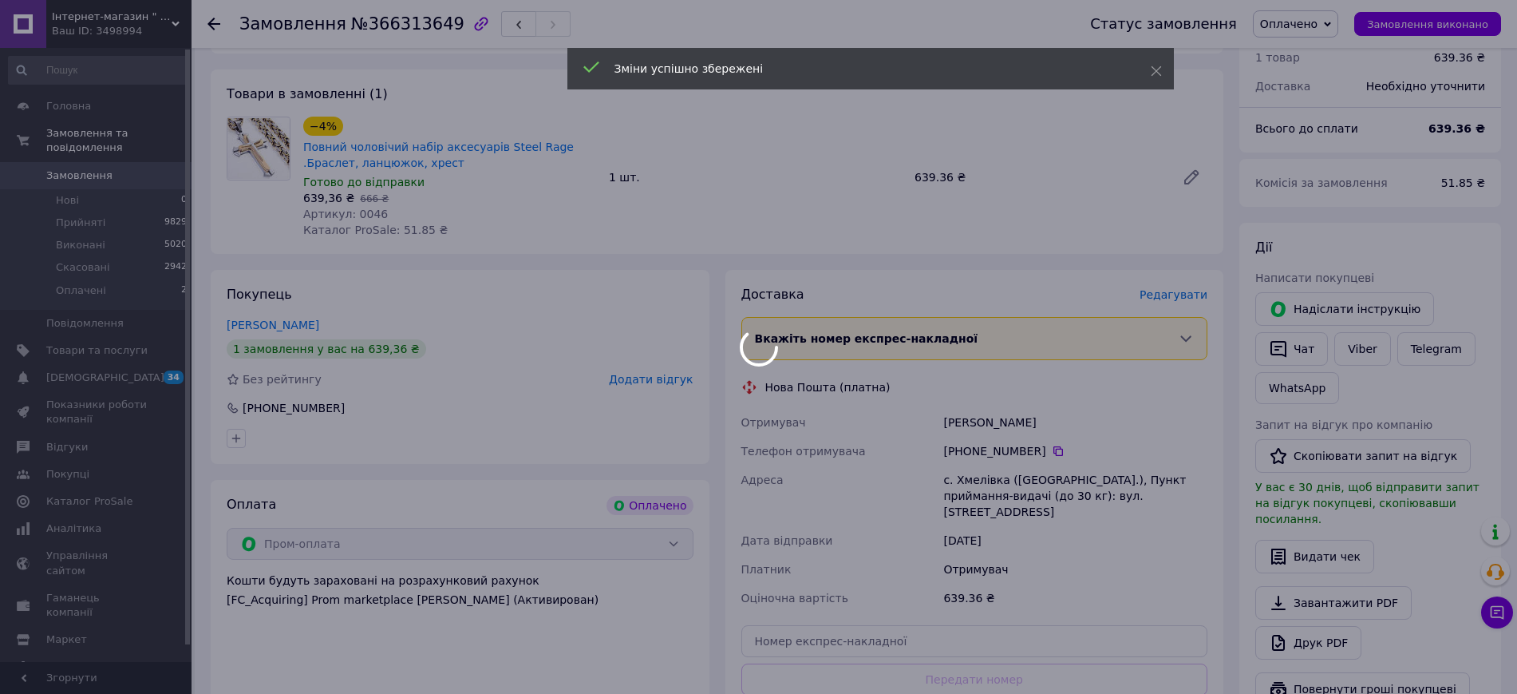
scroll to position [399, 0]
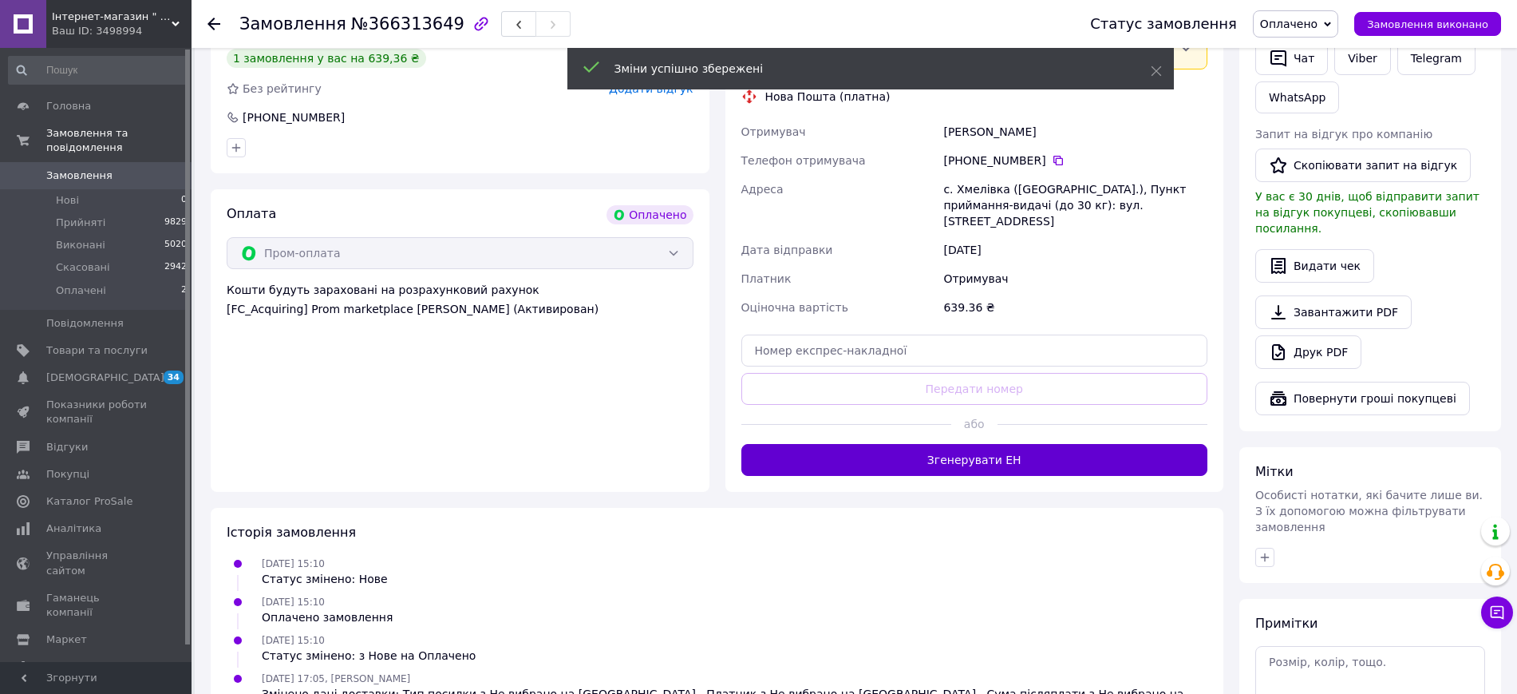
click at [921, 447] on button "Згенерувати ЕН" at bounding box center [974, 460] width 467 height 32
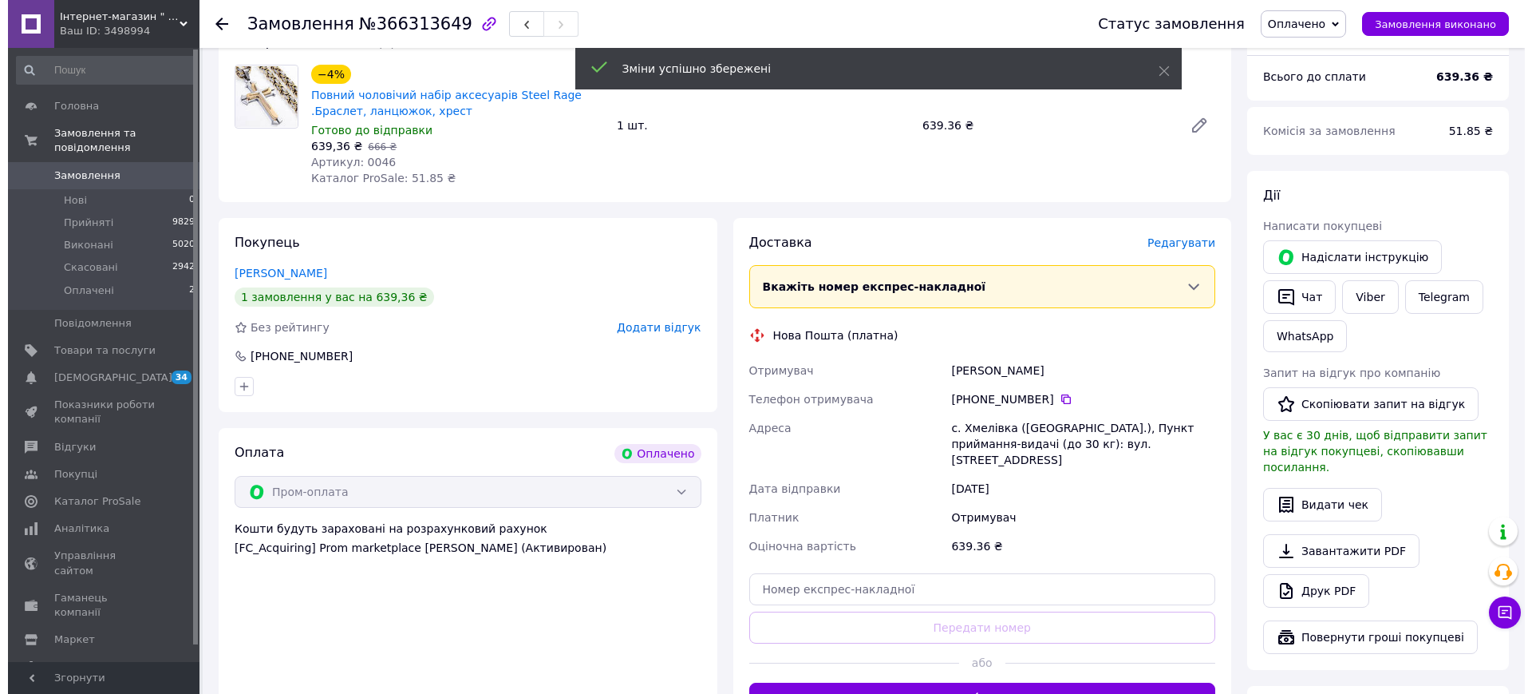
scroll to position [0, 0]
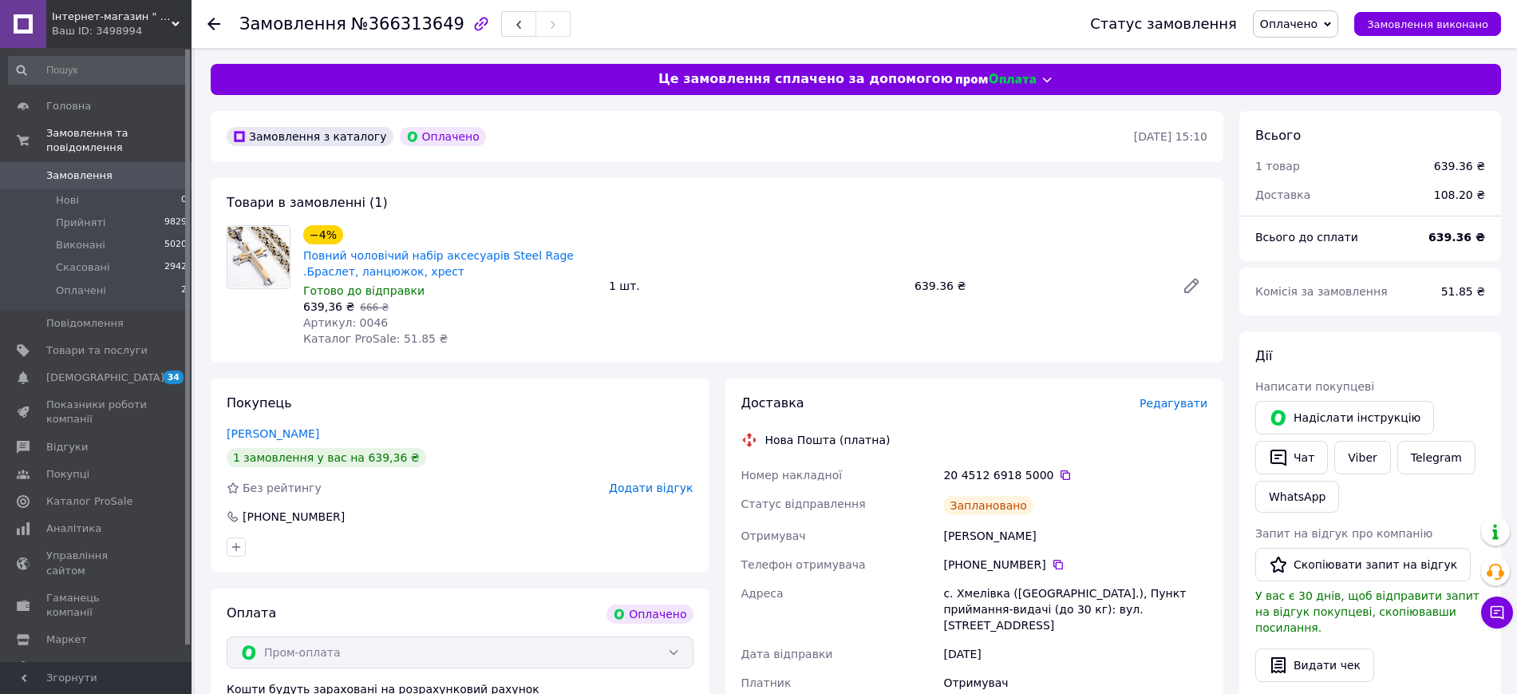
click at [1315, 18] on span "Оплачено" at bounding box center [1288, 24] width 57 height 13
click at [1314, 48] on li "Прийнято" at bounding box center [1296, 56] width 84 height 24
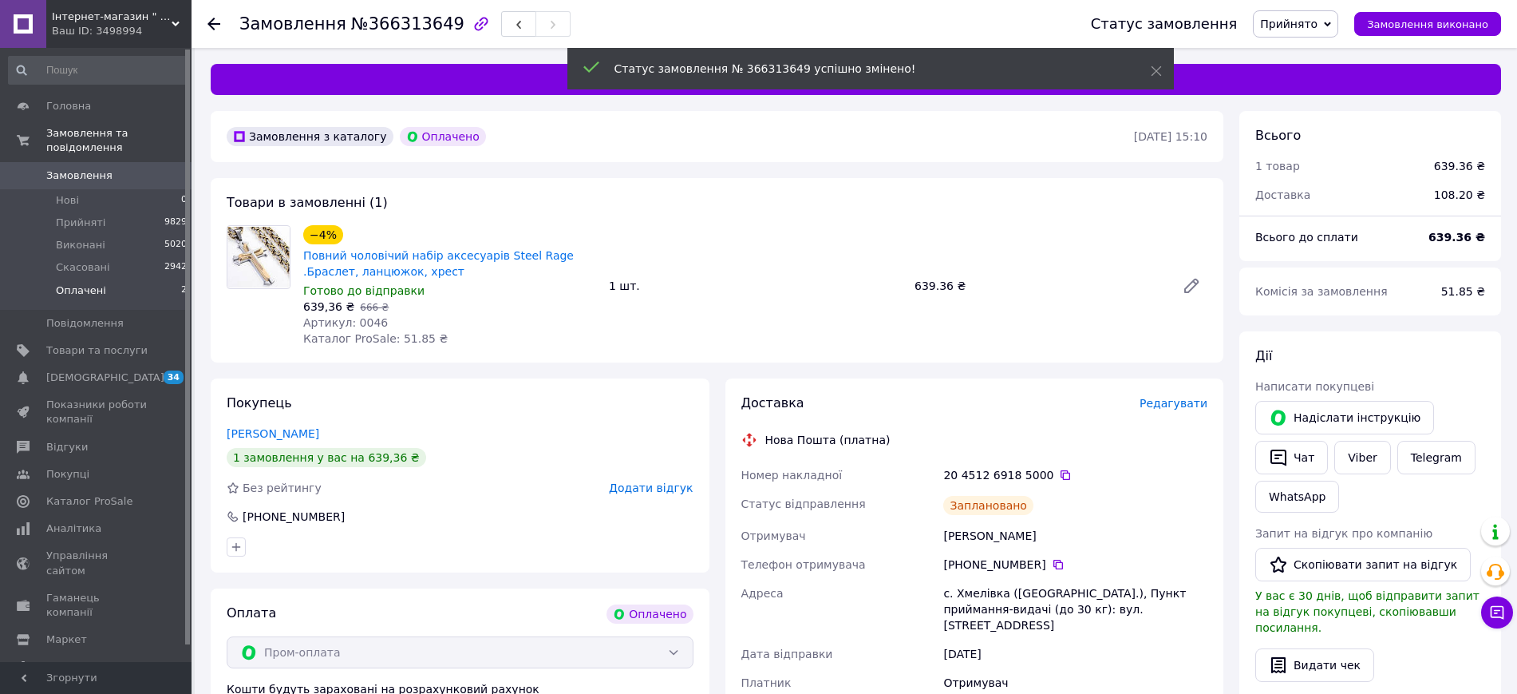
click at [97, 283] on span "Оплачені" at bounding box center [81, 290] width 50 height 14
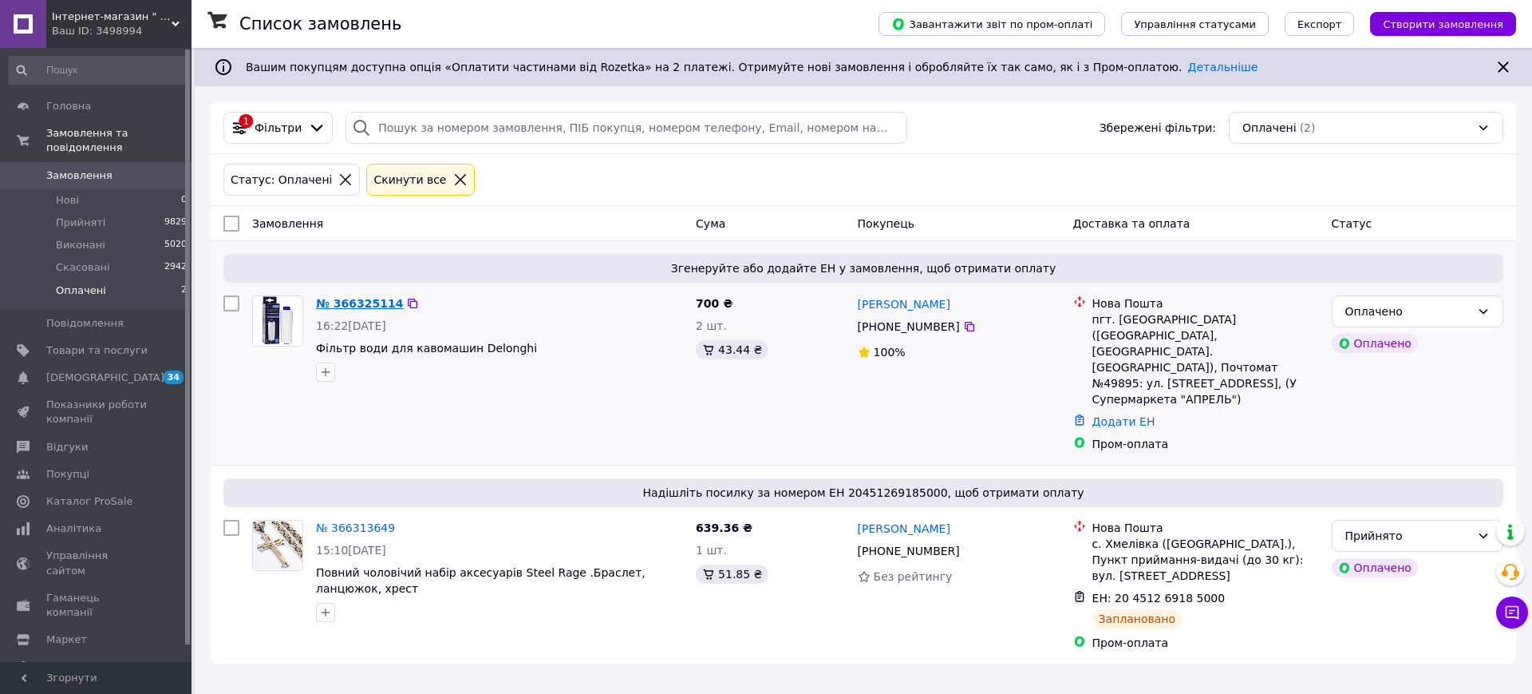
click at [343, 300] on link "№ 366325114" at bounding box center [359, 303] width 87 height 13
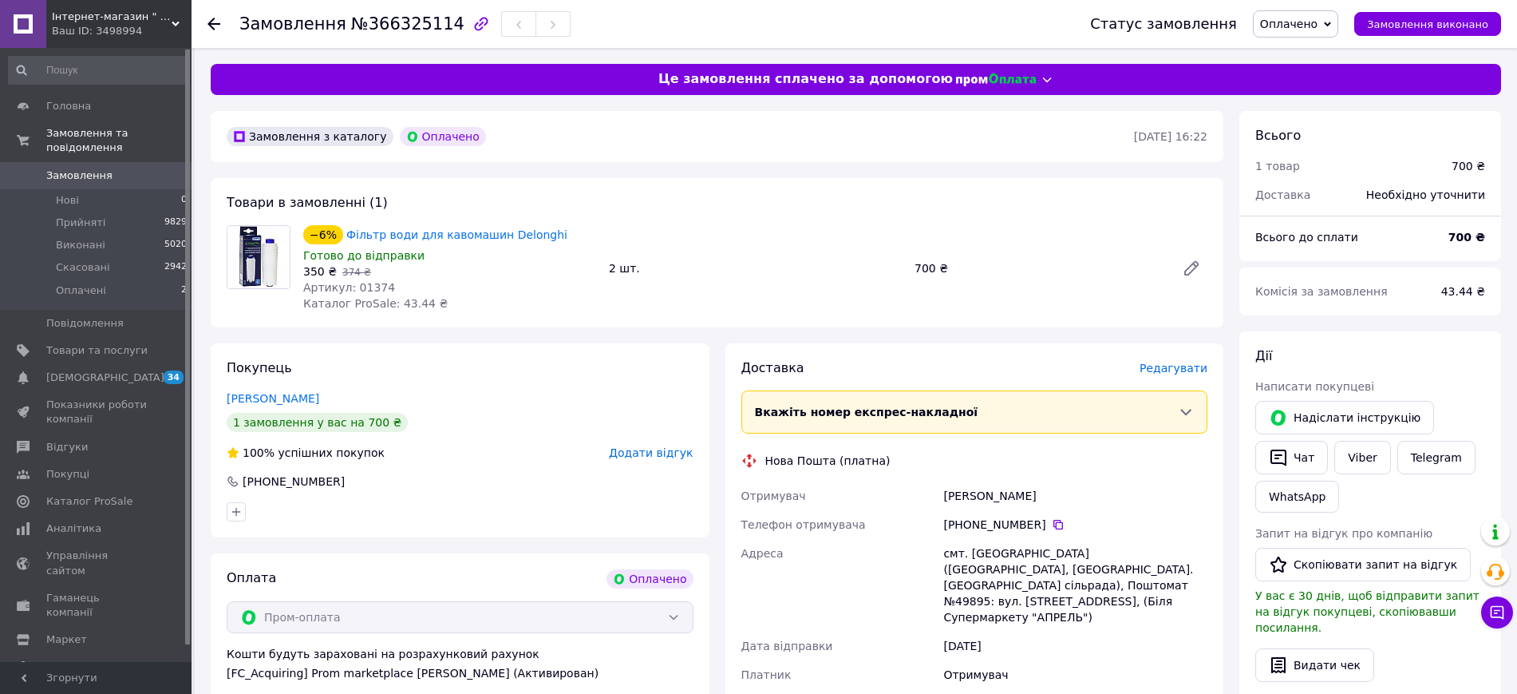
click at [1172, 366] on span "Редагувати" at bounding box center [1174, 368] width 68 height 13
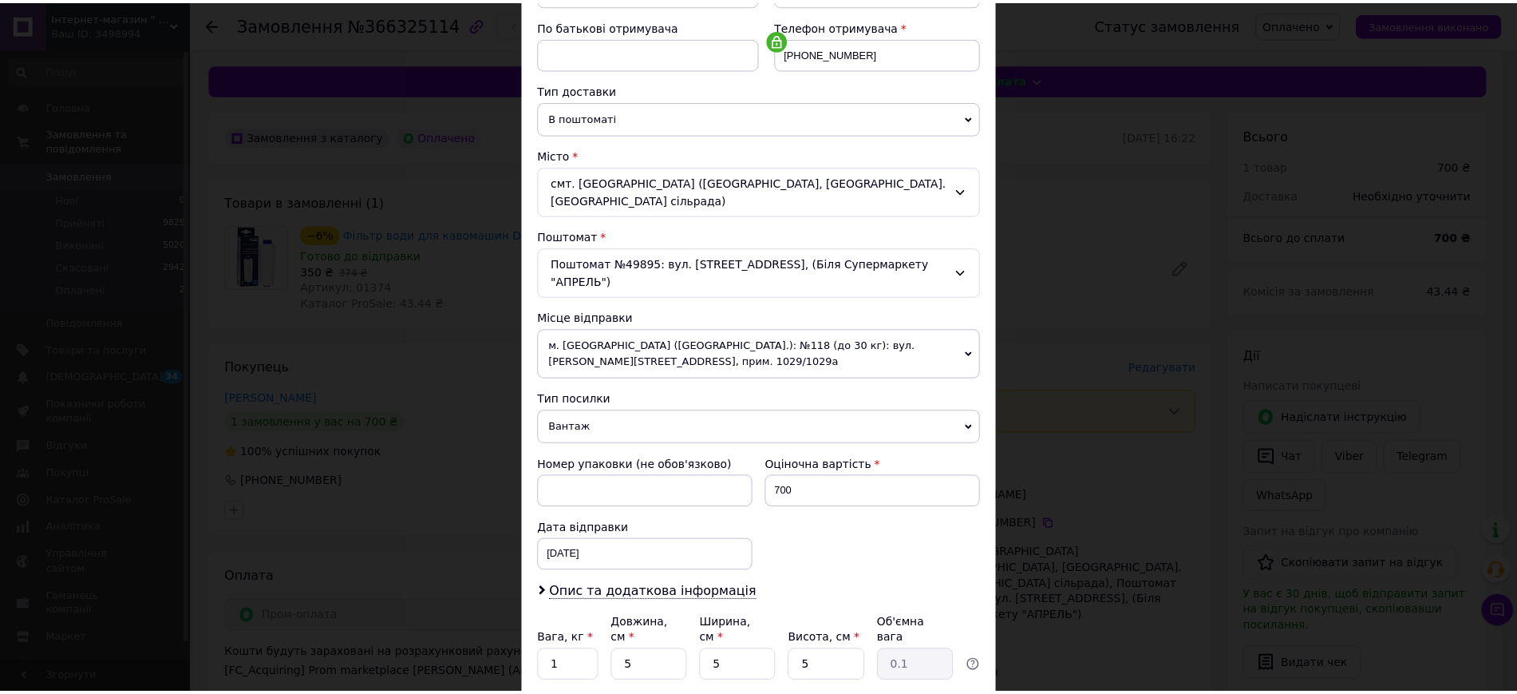
scroll to position [384, 0]
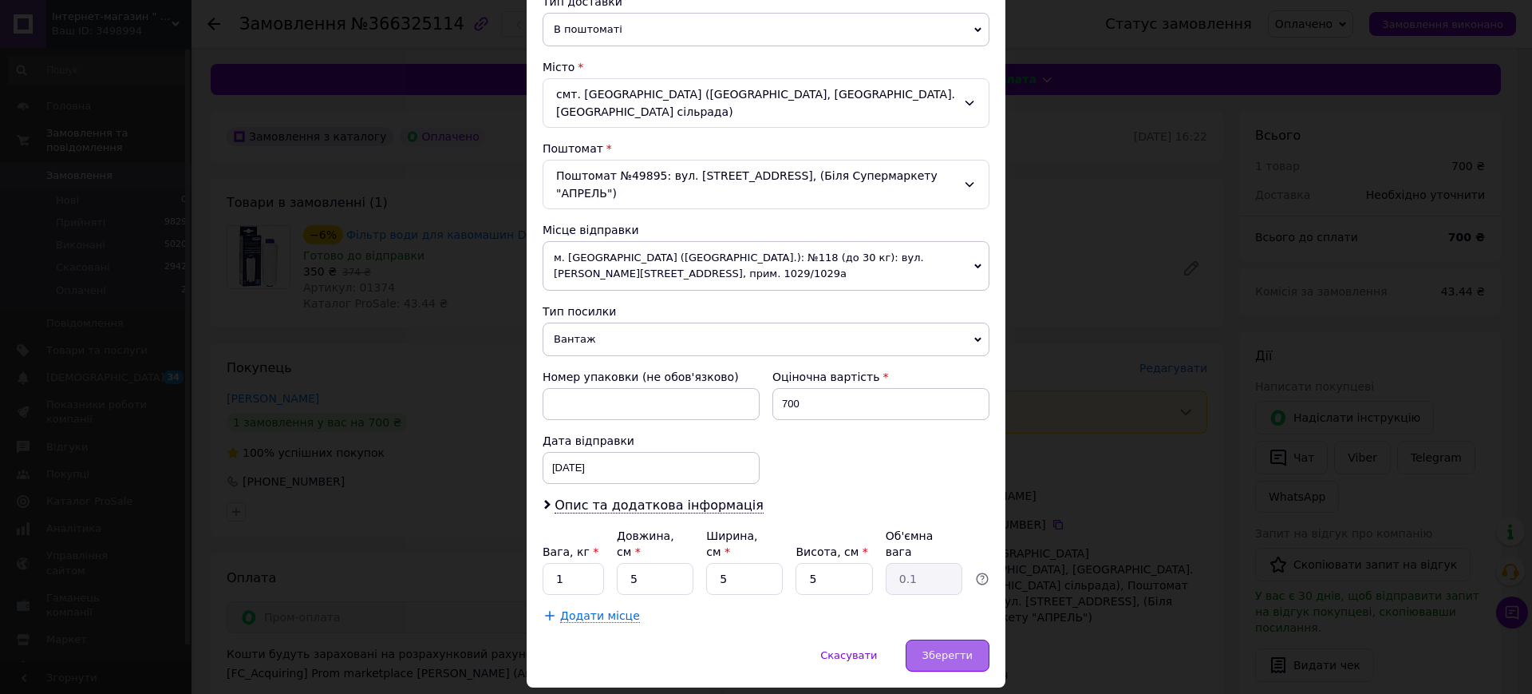
click at [957, 649] on span "Зберегти" at bounding box center [948, 655] width 50 height 12
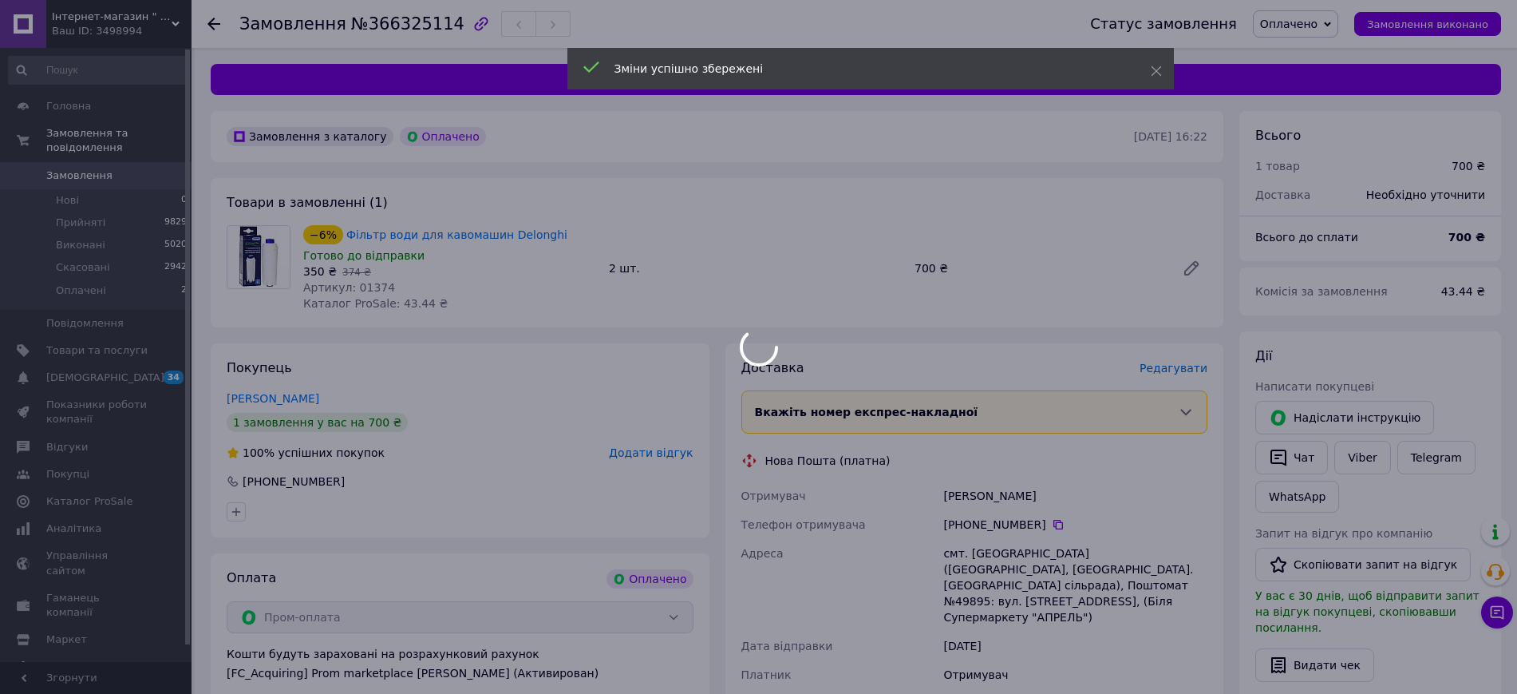
scroll to position [399, 0]
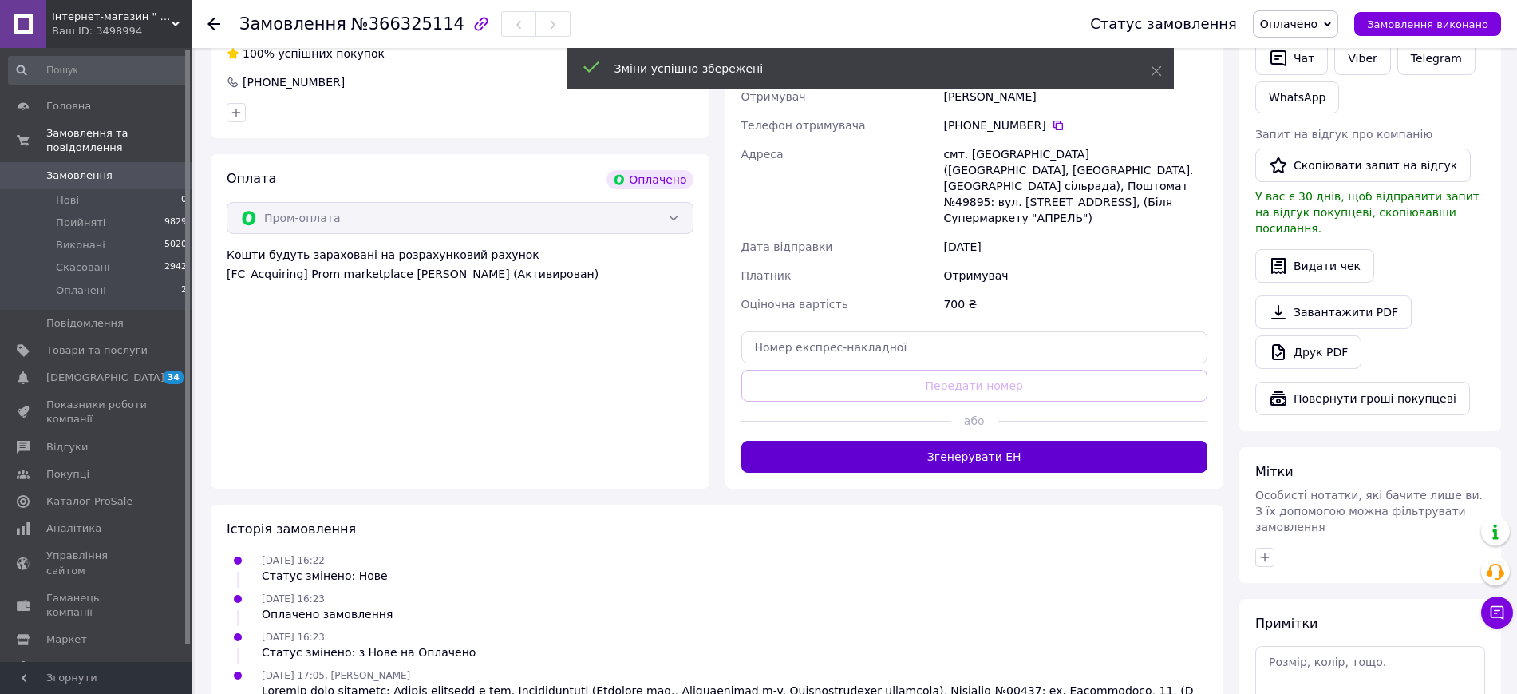
click at [924, 442] on button "Згенерувати ЕН" at bounding box center [974, 457] width 467 height 32
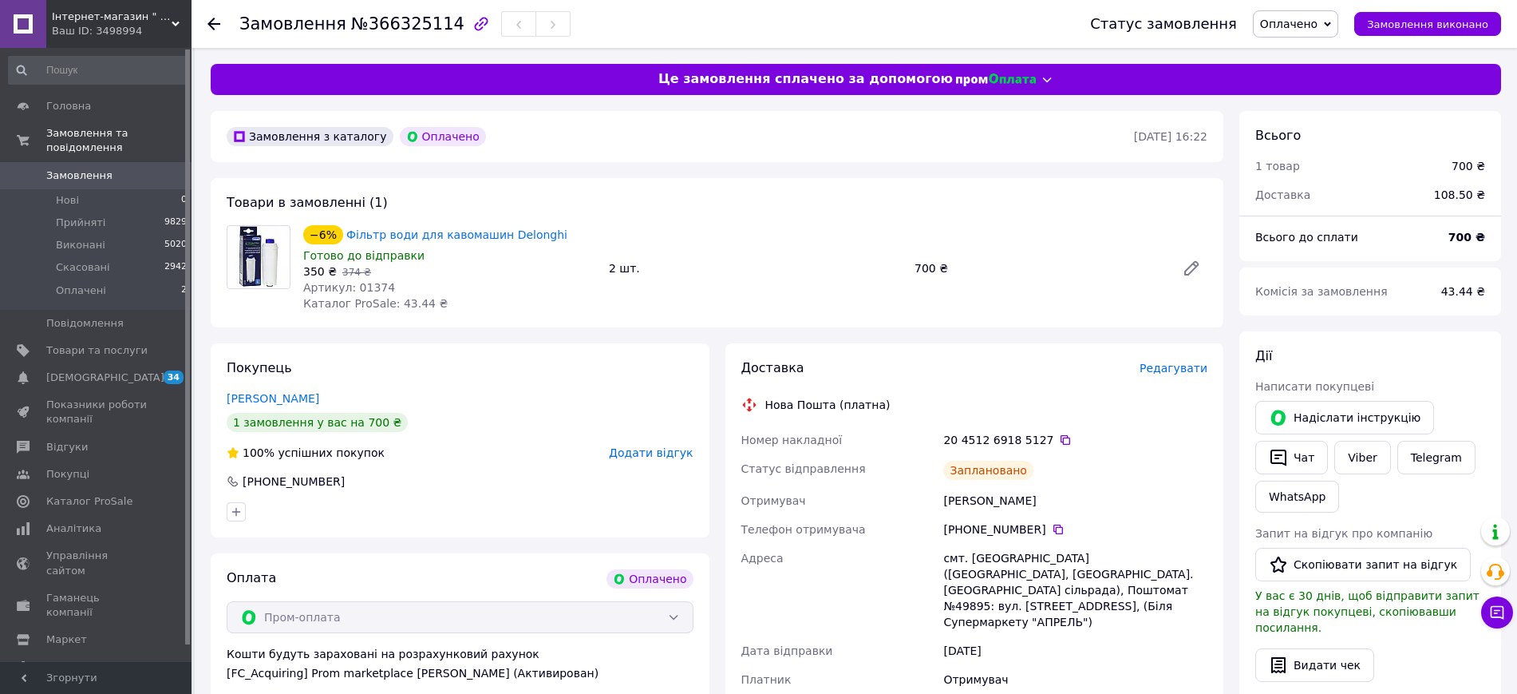
click at [1289, 26] on span "Оплачено" at bounding box center [1288, 24] width 57 height 13
click at [1302, 56] on li "Прийнято" at bounding box center [1296, 56] width 84 height 24
click at [103, 168] on span "Замовлення" at bounding box center [79, 175] width 66 height 14
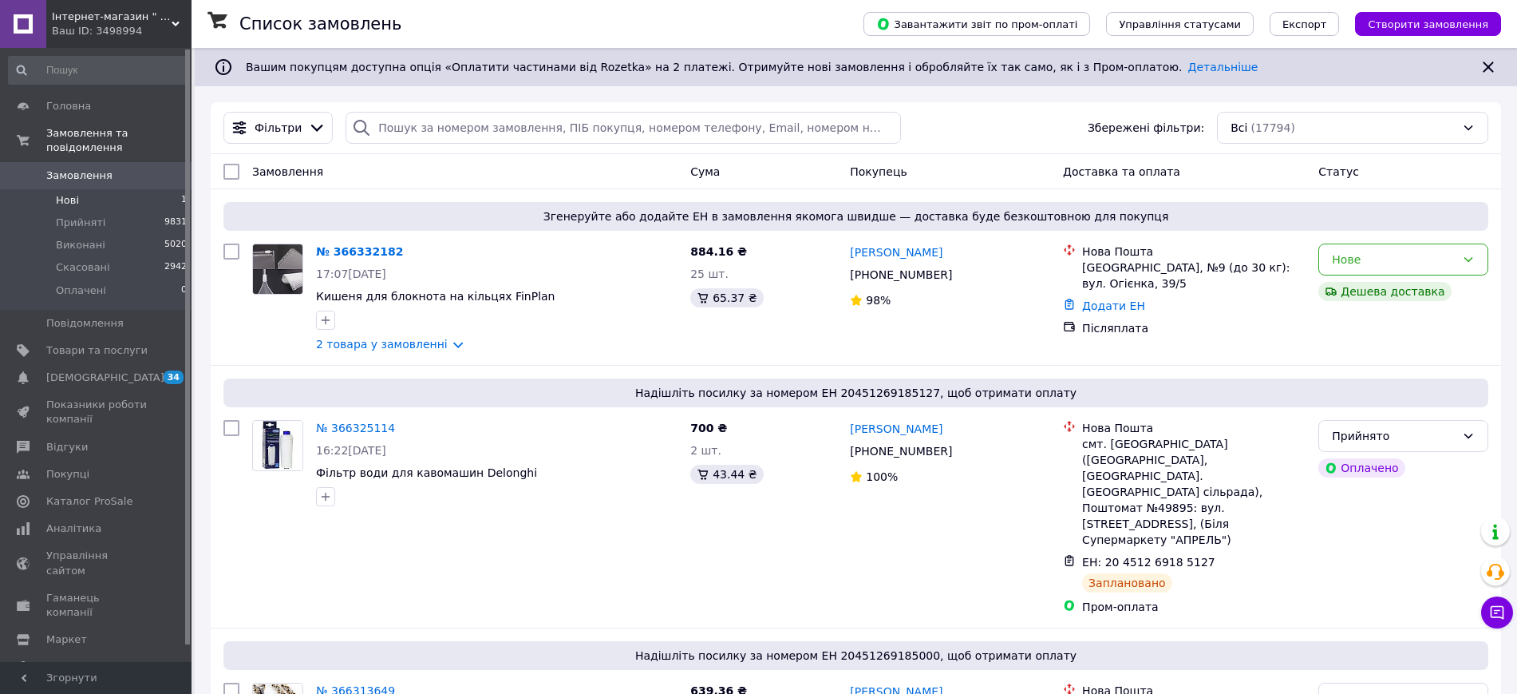
click at [95, 189] on li "Нові 1" at bounding box center [98, 200] width 196 height 22
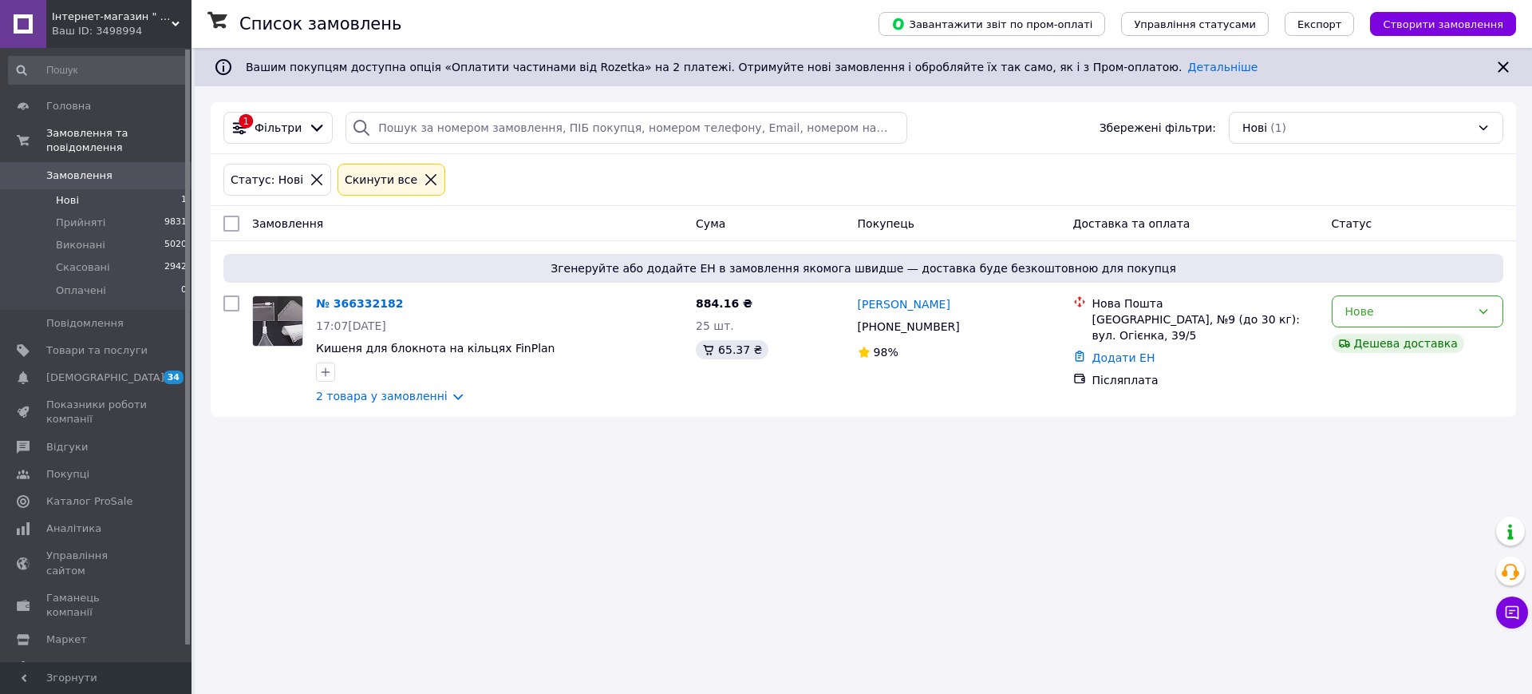
click at [69, 193] on span "Нові" at bounding box center [67, 200] width 23 height 14
click at [360, 307] on link "№ 366332182" at bounding box center [359, 303] width 87 height 13
